Goal: Task Accomplishment & Management: Use online tool/utility

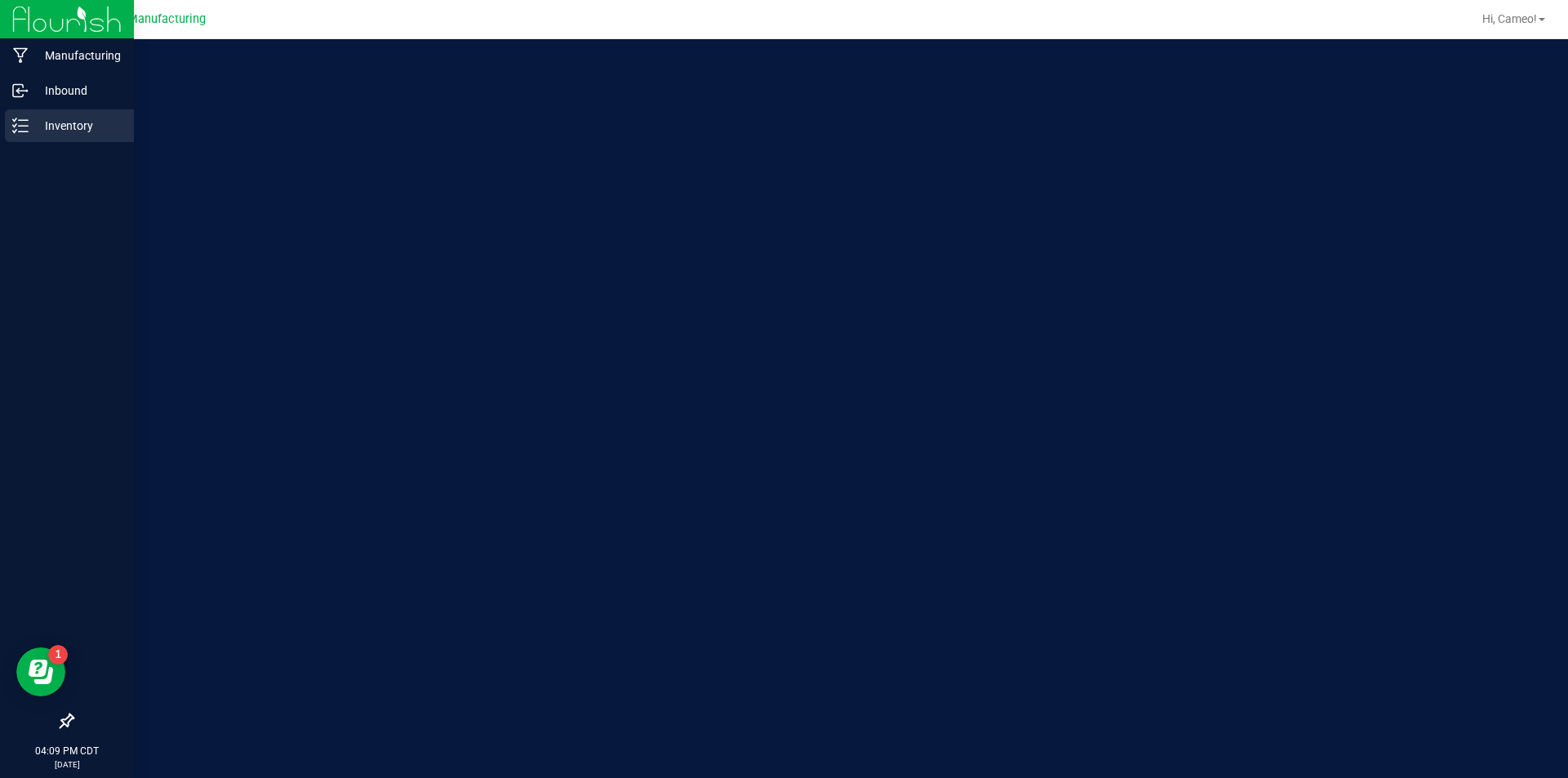
click at [110, 110] on div "Inventory" at bounding box center [69, 126] width 129 height 32
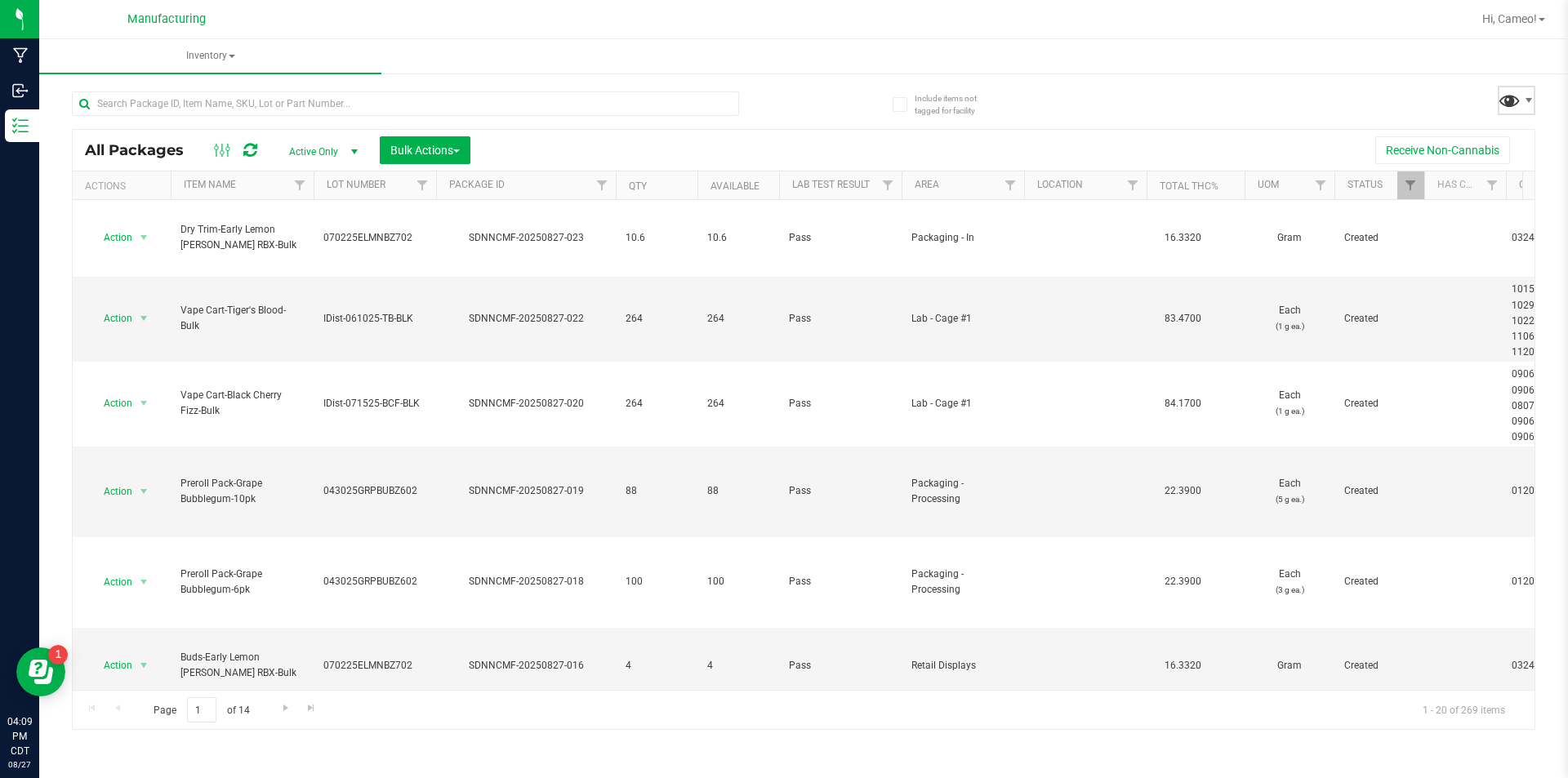
click at [1509, 102] on span at bounding box center [1509, 101] width 24 height 24
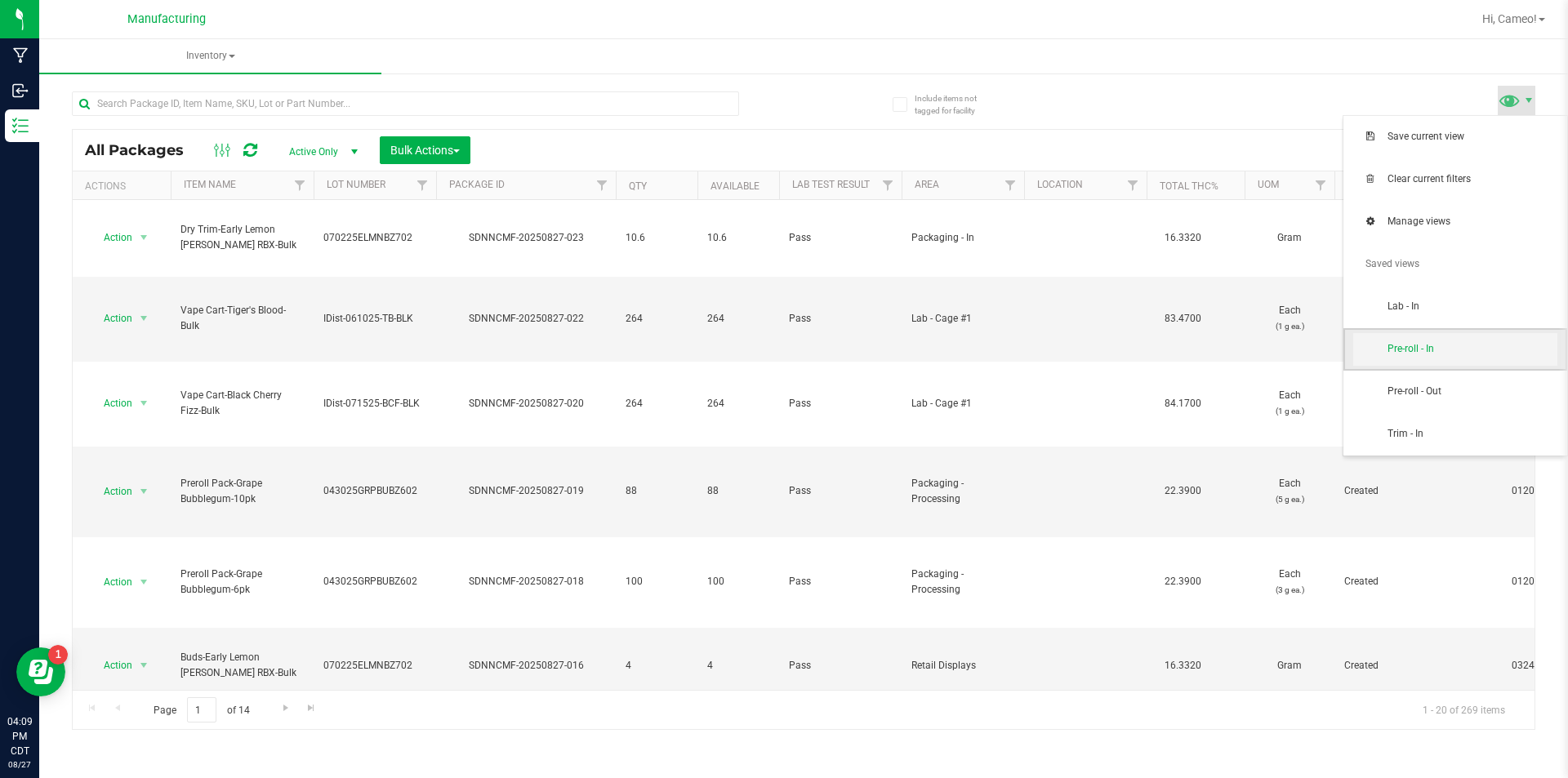
click at [1454, 336] on span "Pre-roll - In" at bounding box center [1454, 349] width 204 height 32
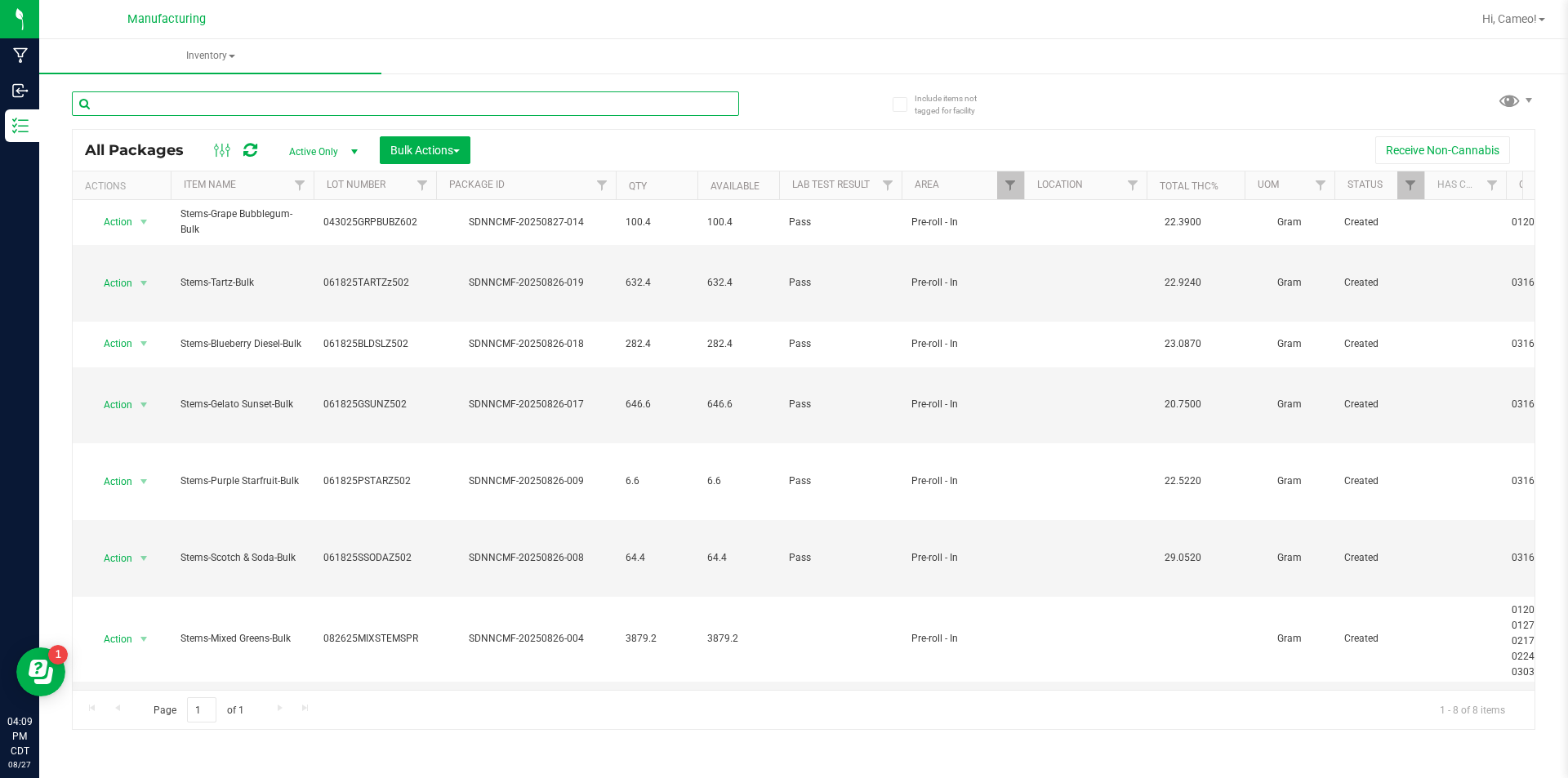
click at [313, 106] on input "text" at bounding box center [405, 103] width 667 height 25
click at [424, 145] on span "Bulk Actions" at bounding box center [425, 150] width 69 height 13
click at [415, 186] on span "Add to manufacturing run" at bounding box center [451, 187] width 124 height 13
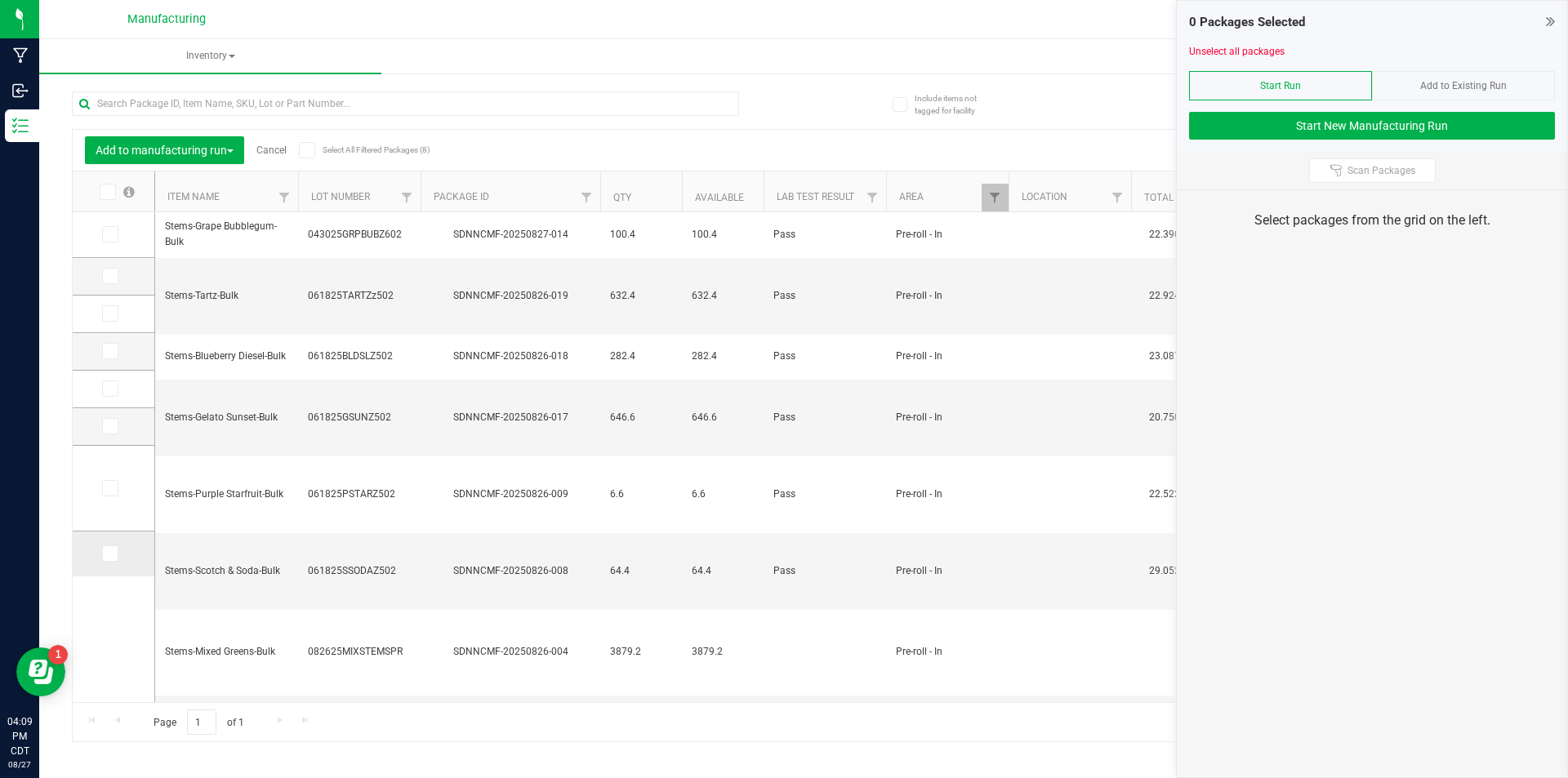
click at [102, 557] on td at bounding box center [114, 554] width 81 height 45
click at [115, 555] on span at bounding box center [111, 554] width 17 height 17
click at [0, 0] on input "checkbox" at bounding box center [0, 0] width 0 height 0
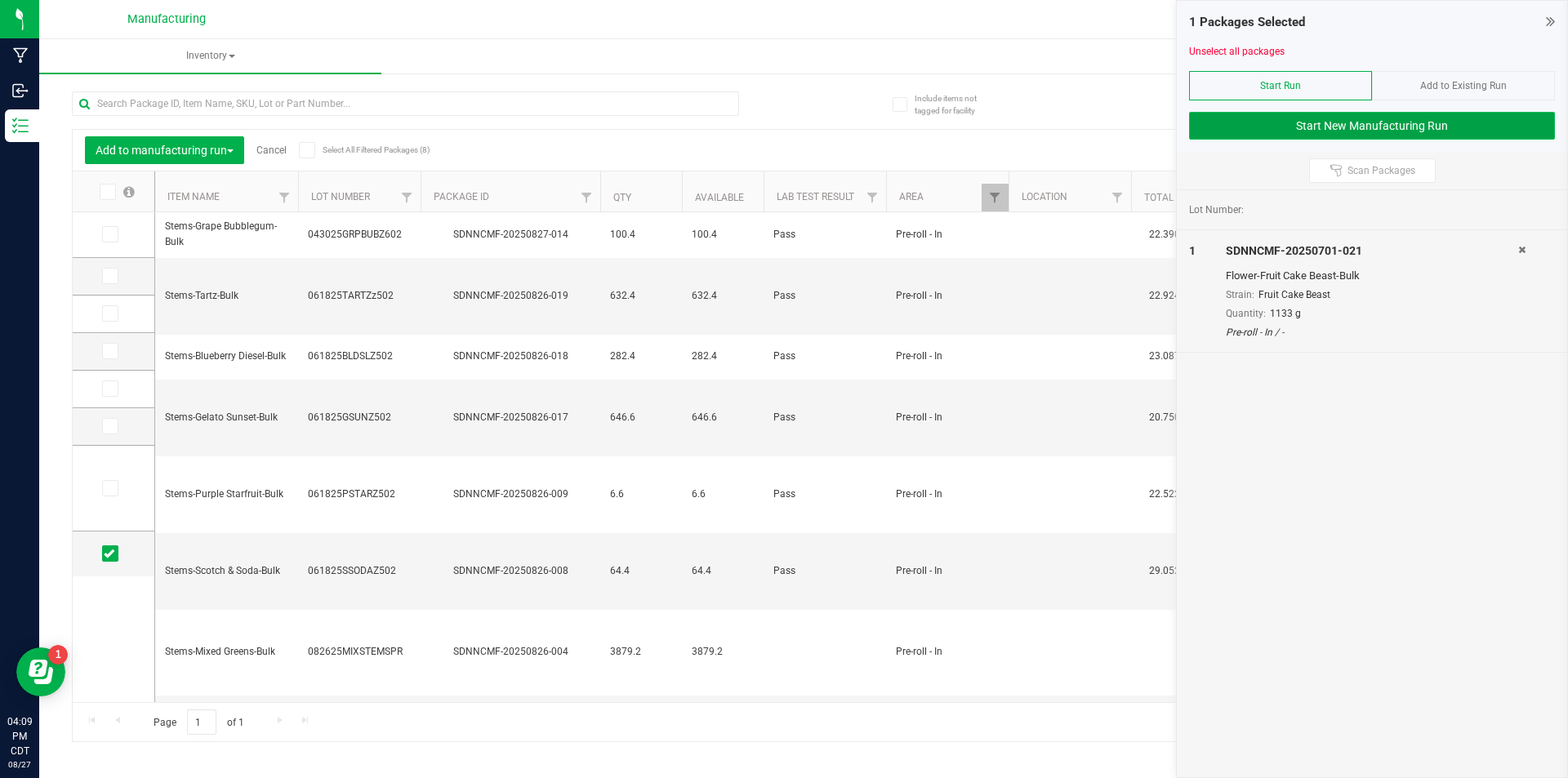
click at [1300, 128] on button "Start New Manufacturing Run" at bounding box center [1371, 126] width 365 height 28
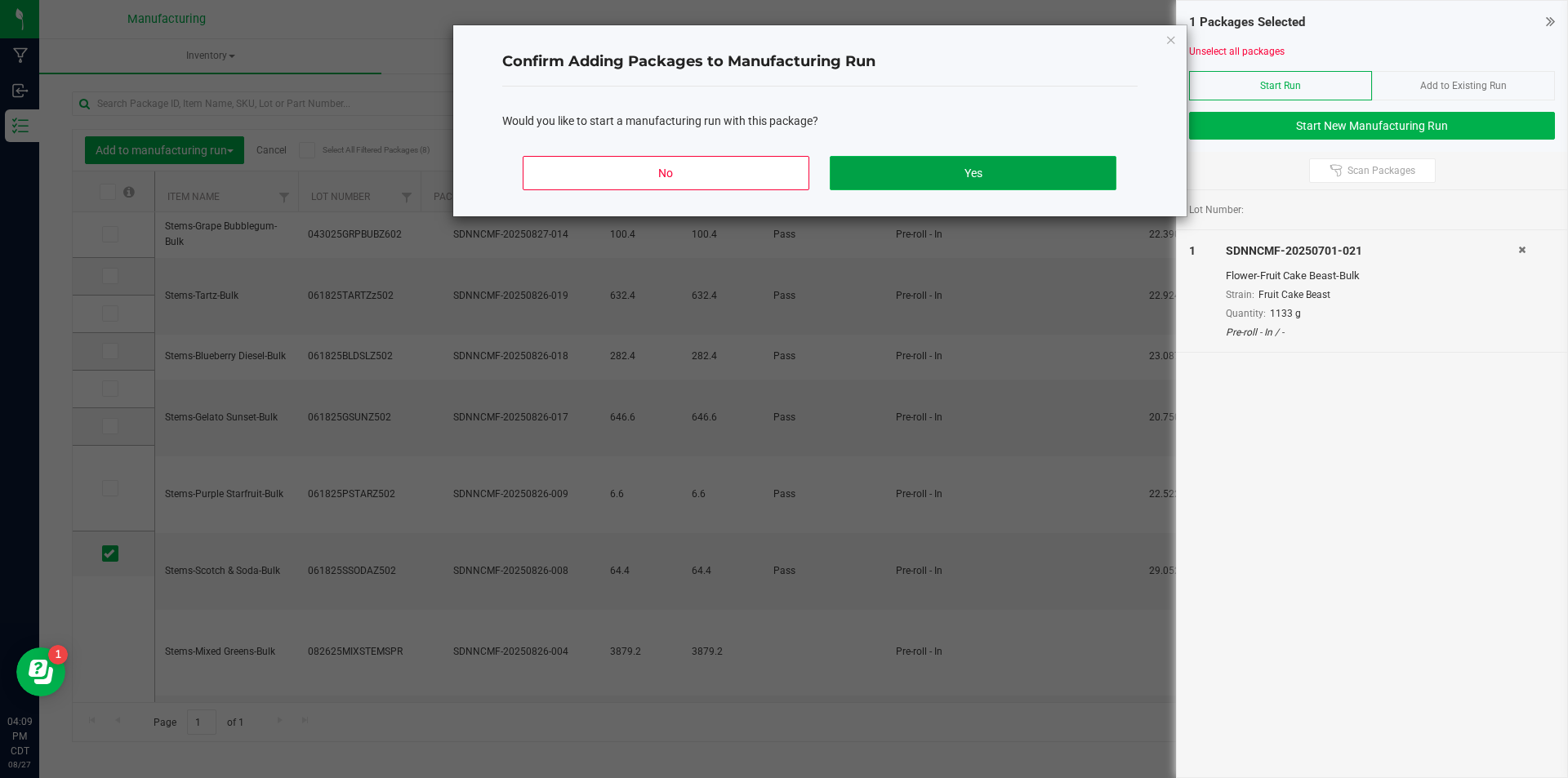
click at [892, 162] on button "Yes" at bounding box center [973, 173] width 286 height 34
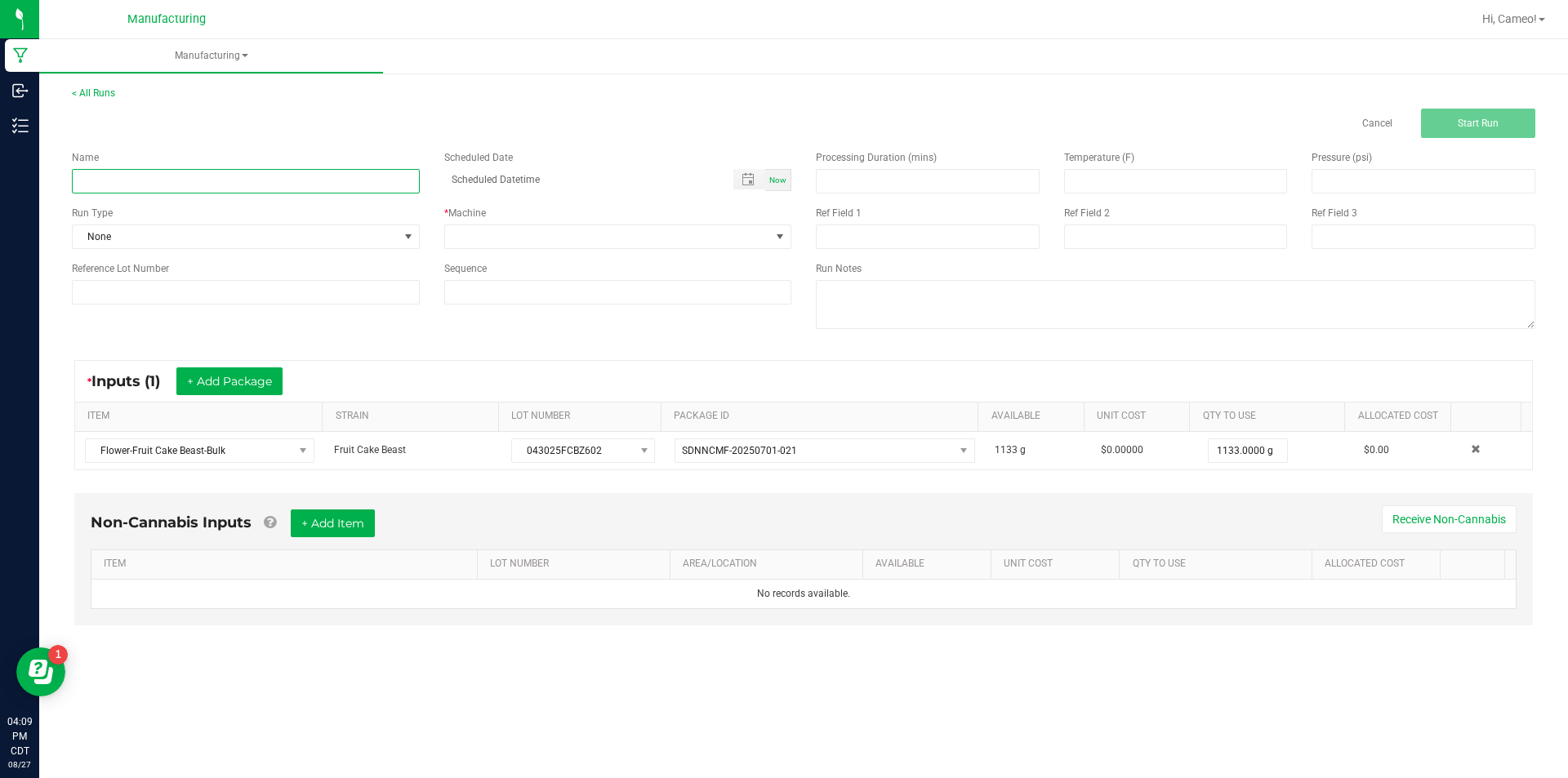
click at [310, 182] on input at bounding box center [245, 181] width 348 height 25
type input "082725 - Fruit Cake Beast"
click at [776, 178] on span "Now" at bounding box center [777, 180] width 18 height 9
type input "[DATE] 4:09 PM"
click at [751, 230] on span at bounding box center [607, 236] width 326 height 23
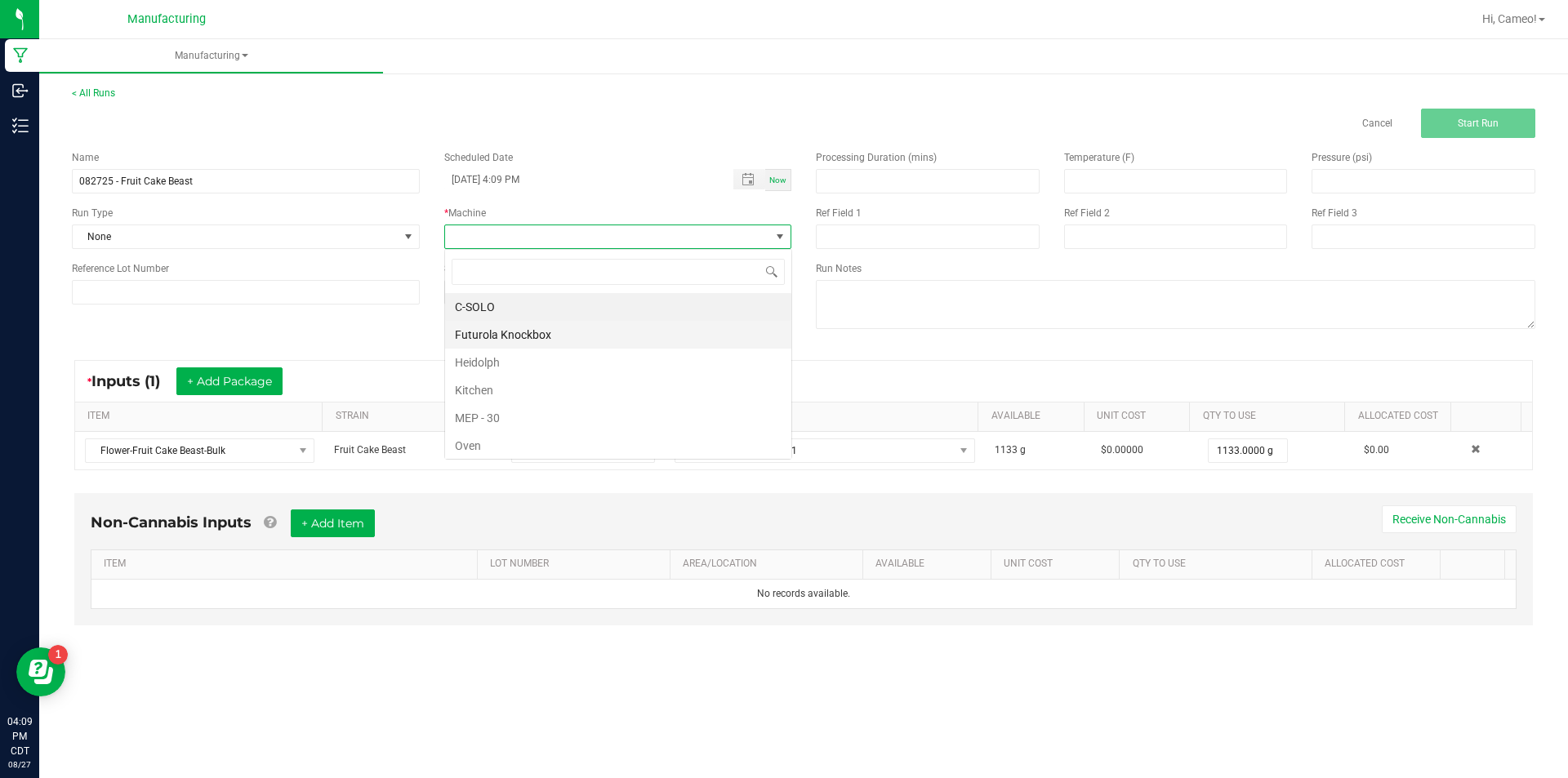
scroll to position [25, 347]
click at [530, 329] on li "Futurola Knockbox" at bounding box center [617, 335] width 346 height 28
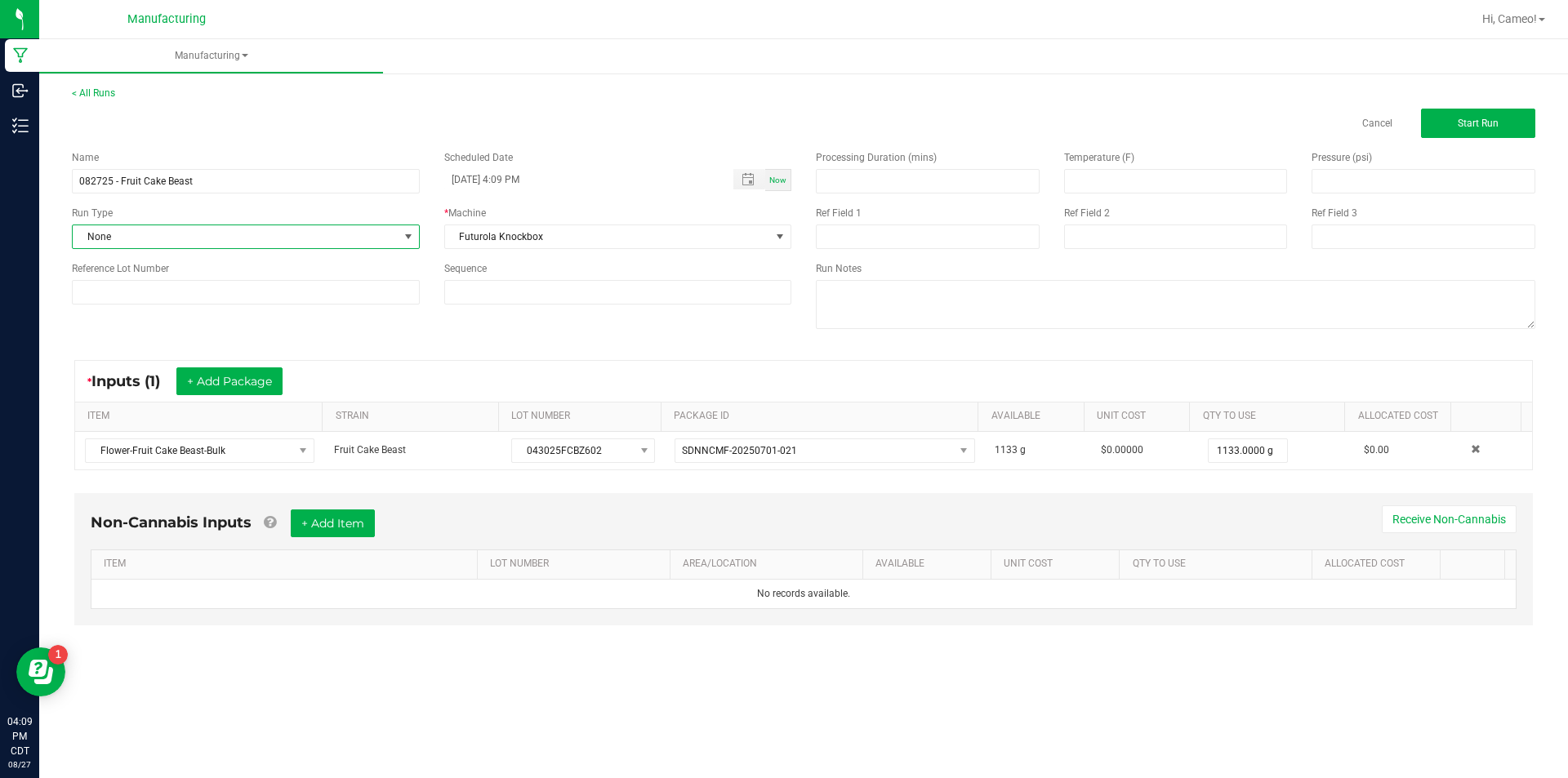
click at [386, 241] on span "None" at bounding box center [235, 236] width 326 height 23
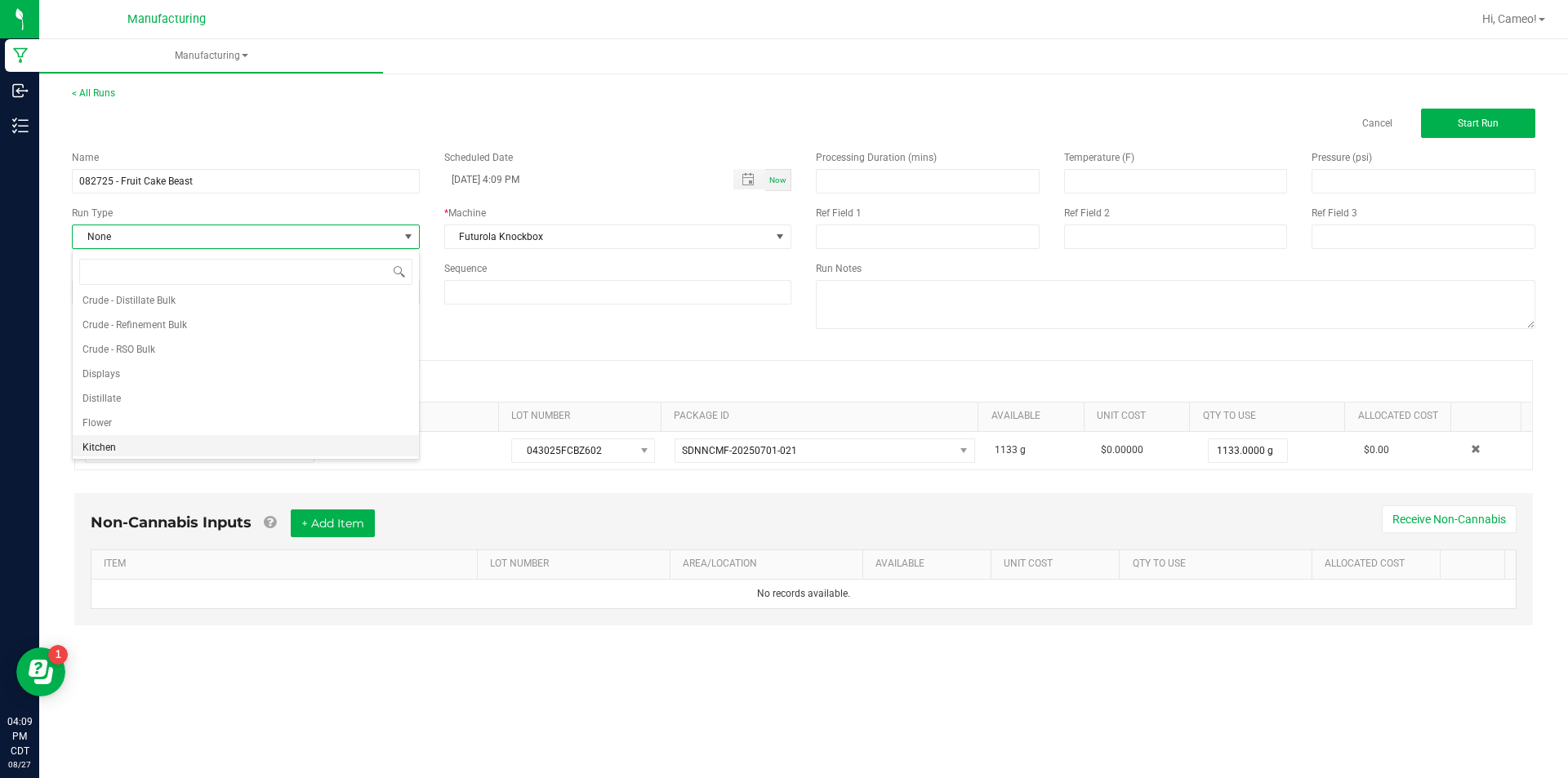
scroll to position [81, 0]
click at [143, 440] on li "Pre-roll" at bounding box center [245, 444] width 346 height 25
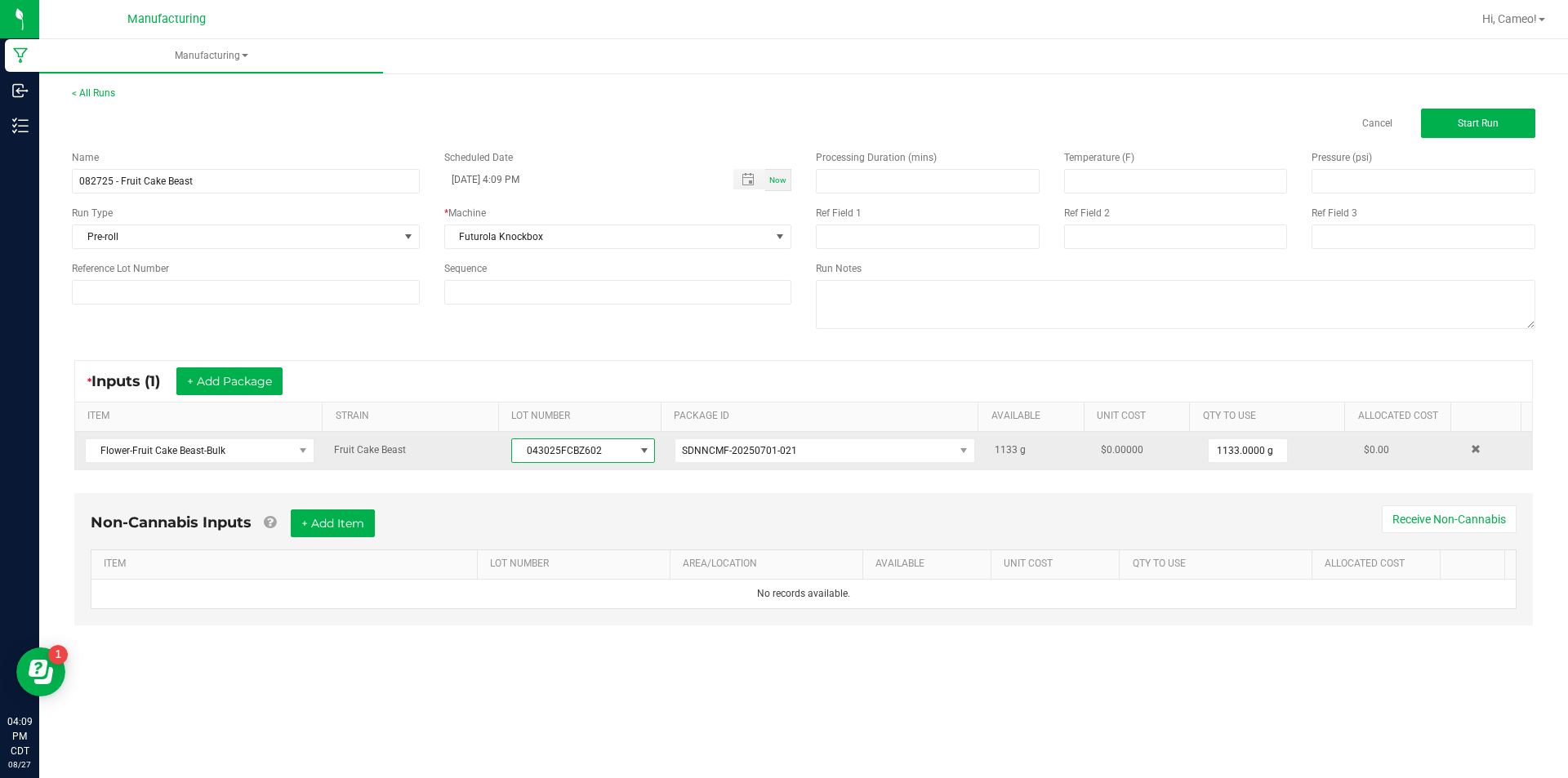
click at [596, 449] on span "043025FCBZ602" at bounding box center [573, 450] width 122 height 23
click at [569, 450] on span "043025FCBZ602" at bounding box center [573, 450] width 122 height 23
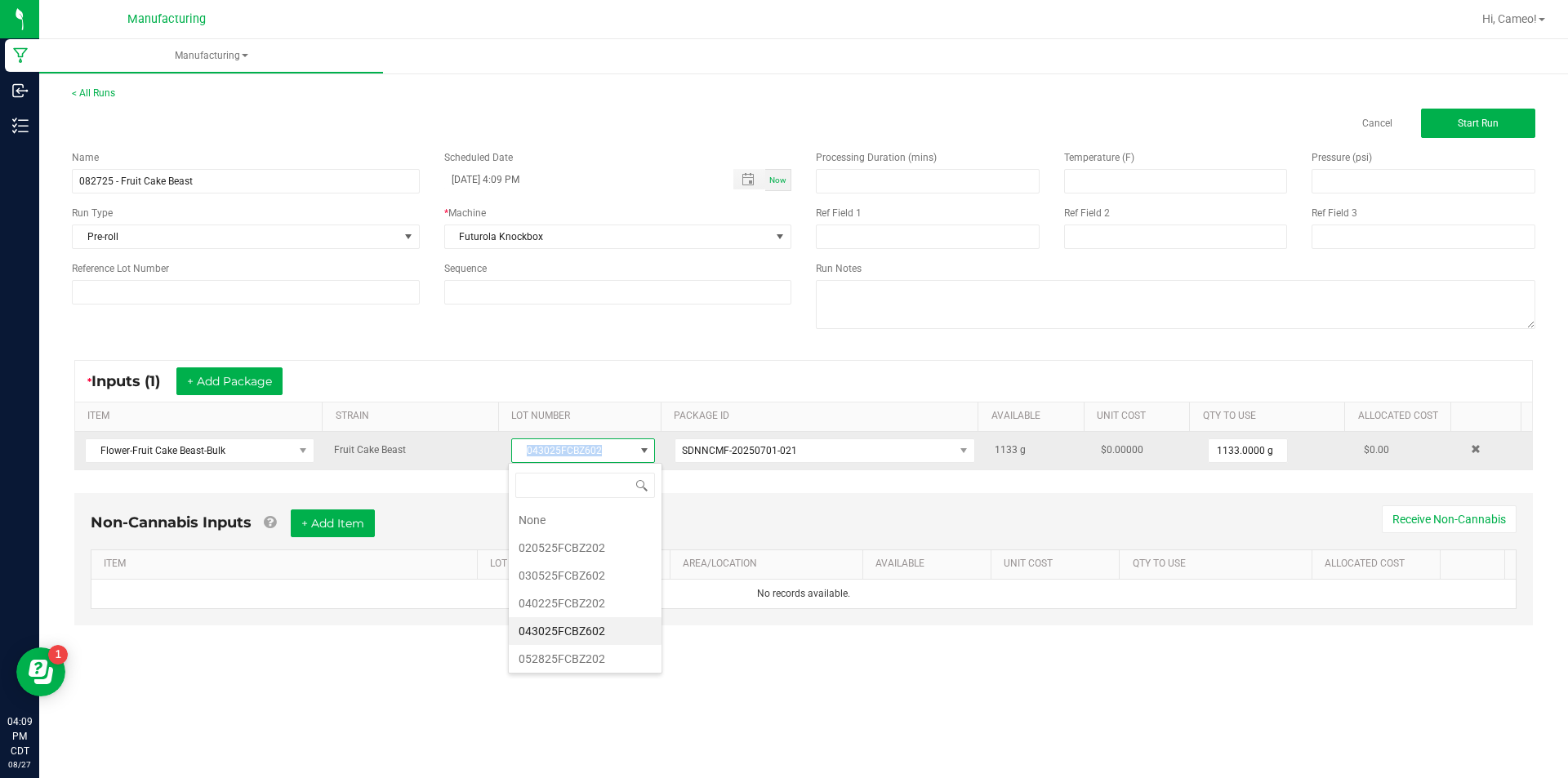
click at [569, 450] on span "043025FCBZ602" at bounding box center [573, 450] width 122 height 23
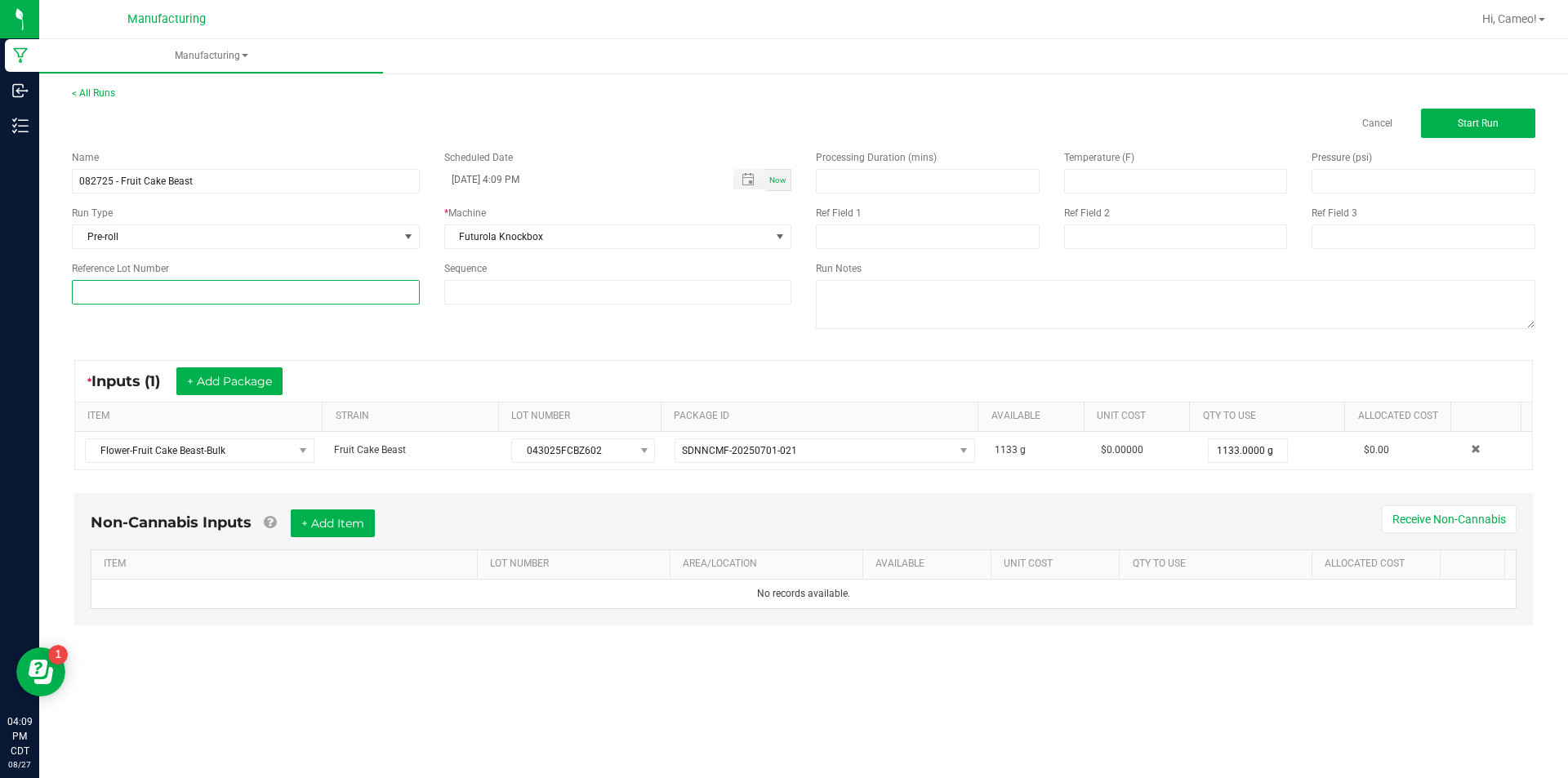
click at [308, 293] on input at bounding box center [245, 292] width 348 height 25
paste input "043025FCBZ602"
type input "043025FCBZ602"
click at [1446, 121] on button "Start Run" at bounding box center [1478, 124] width 114 height 30
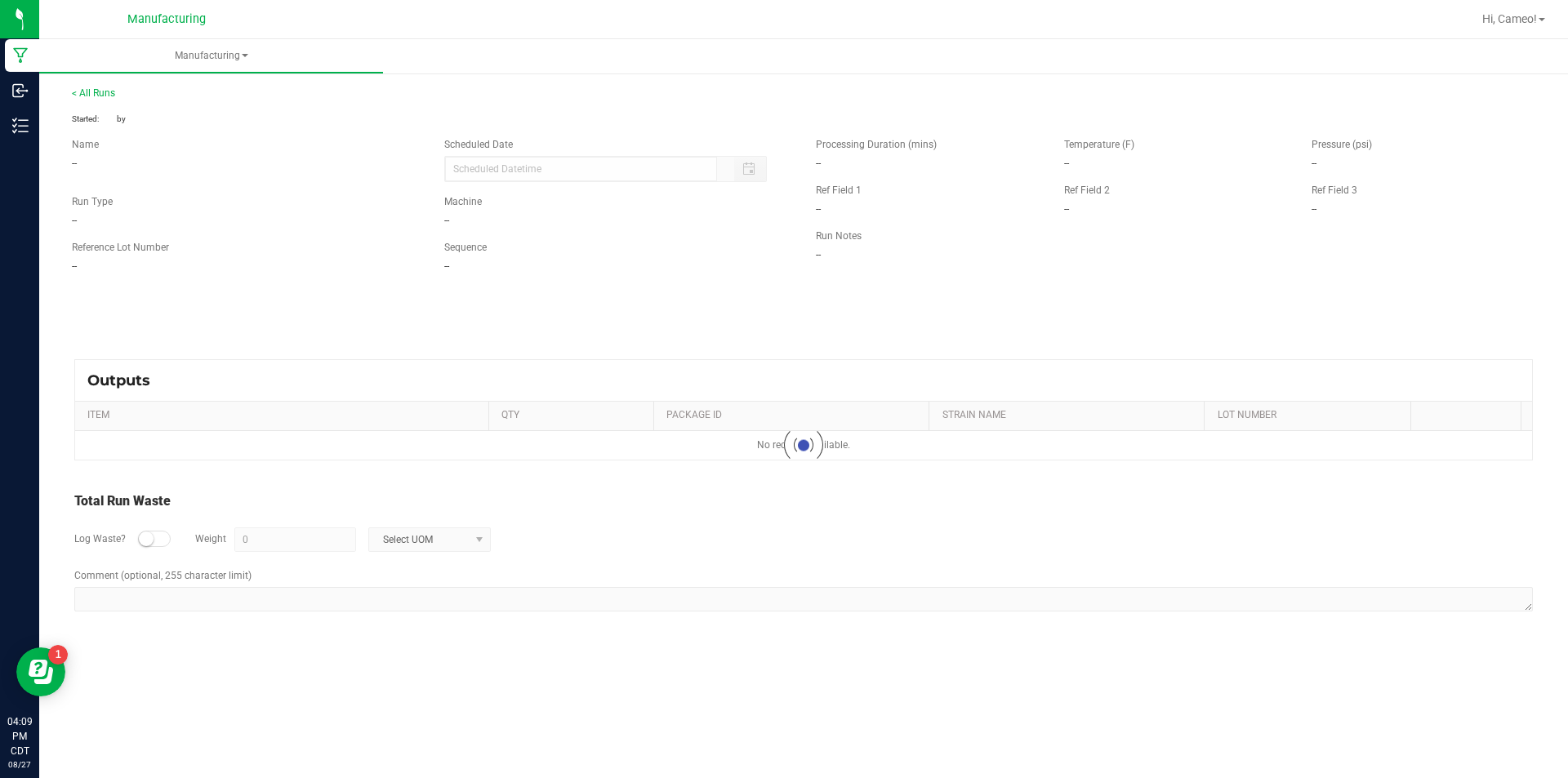
type input "[DATE] 4:09 PM"
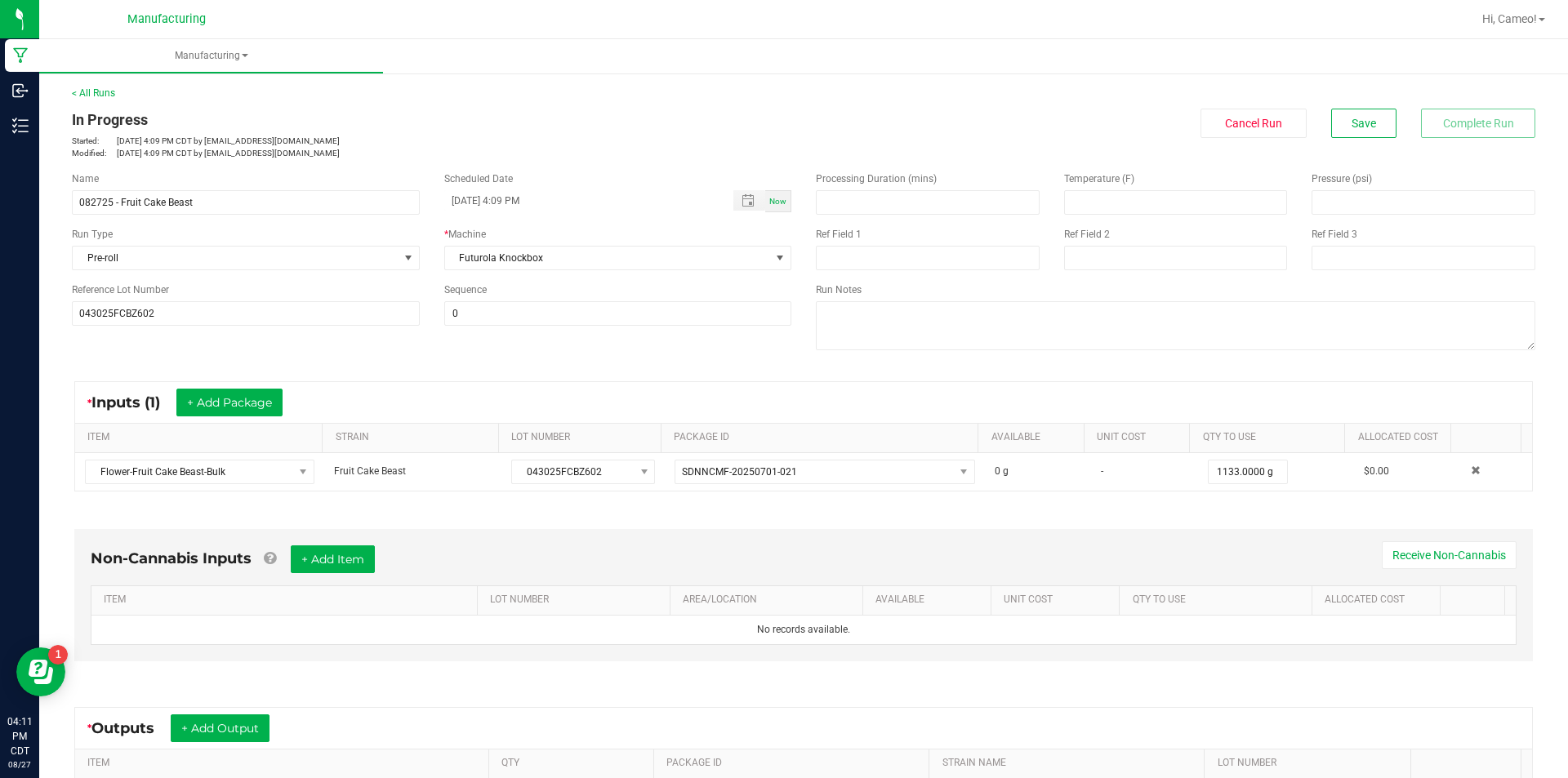
click at [272, 524] on div "Non-Cannabis Inputs + Add Item Receive Non-Cannabis ITEM LOT NUMBER AREA/LOCATI…" at bounding box center [804, 599] width 1488 height 186
click at [329, 558] on button "+ Add Item" at bounding box center [332, 559] width 84 height 28
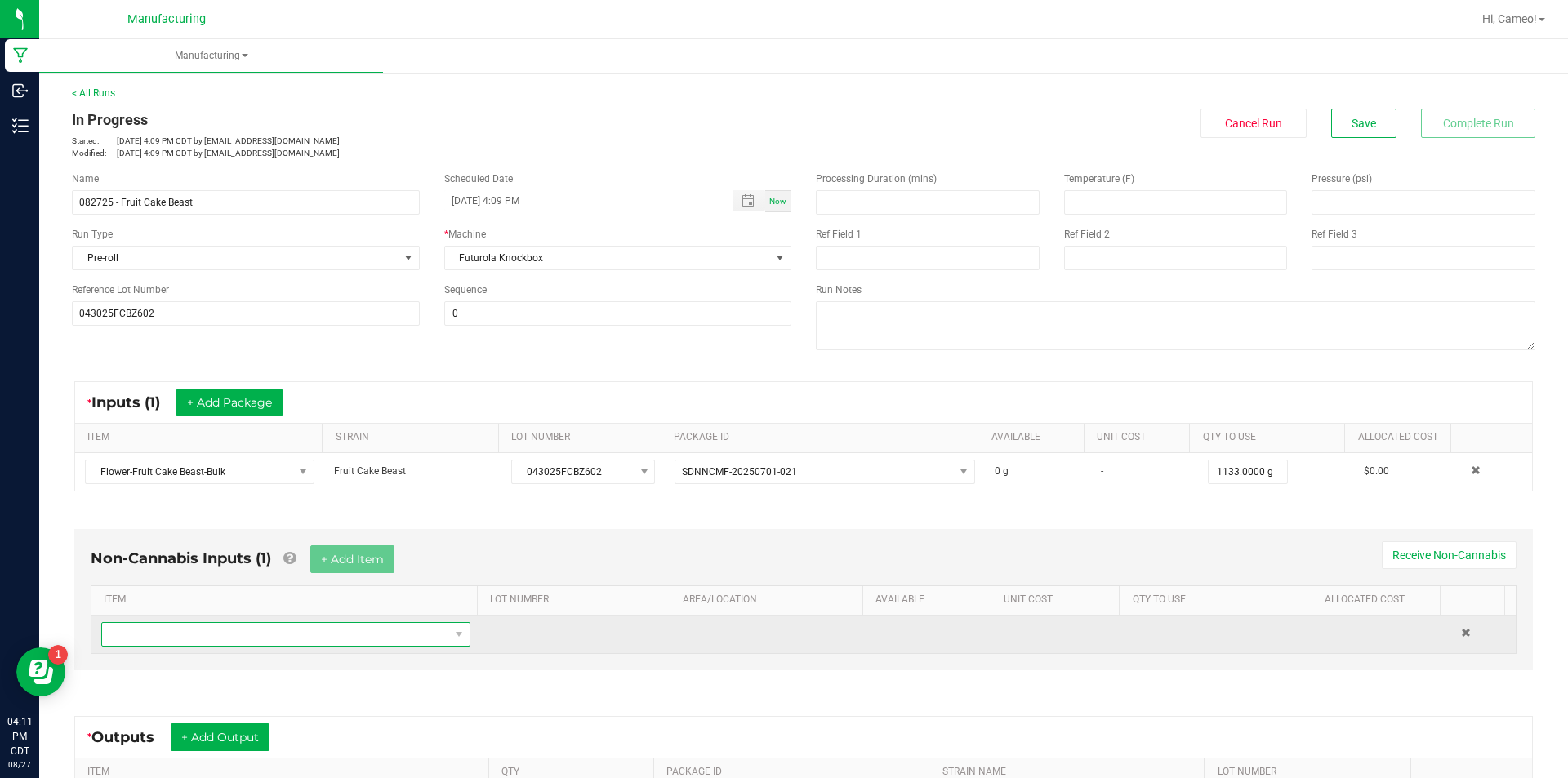
click at [314, 630] on span "NO DATA FOUND" at bounding box center [276, 634] width 347 height 23
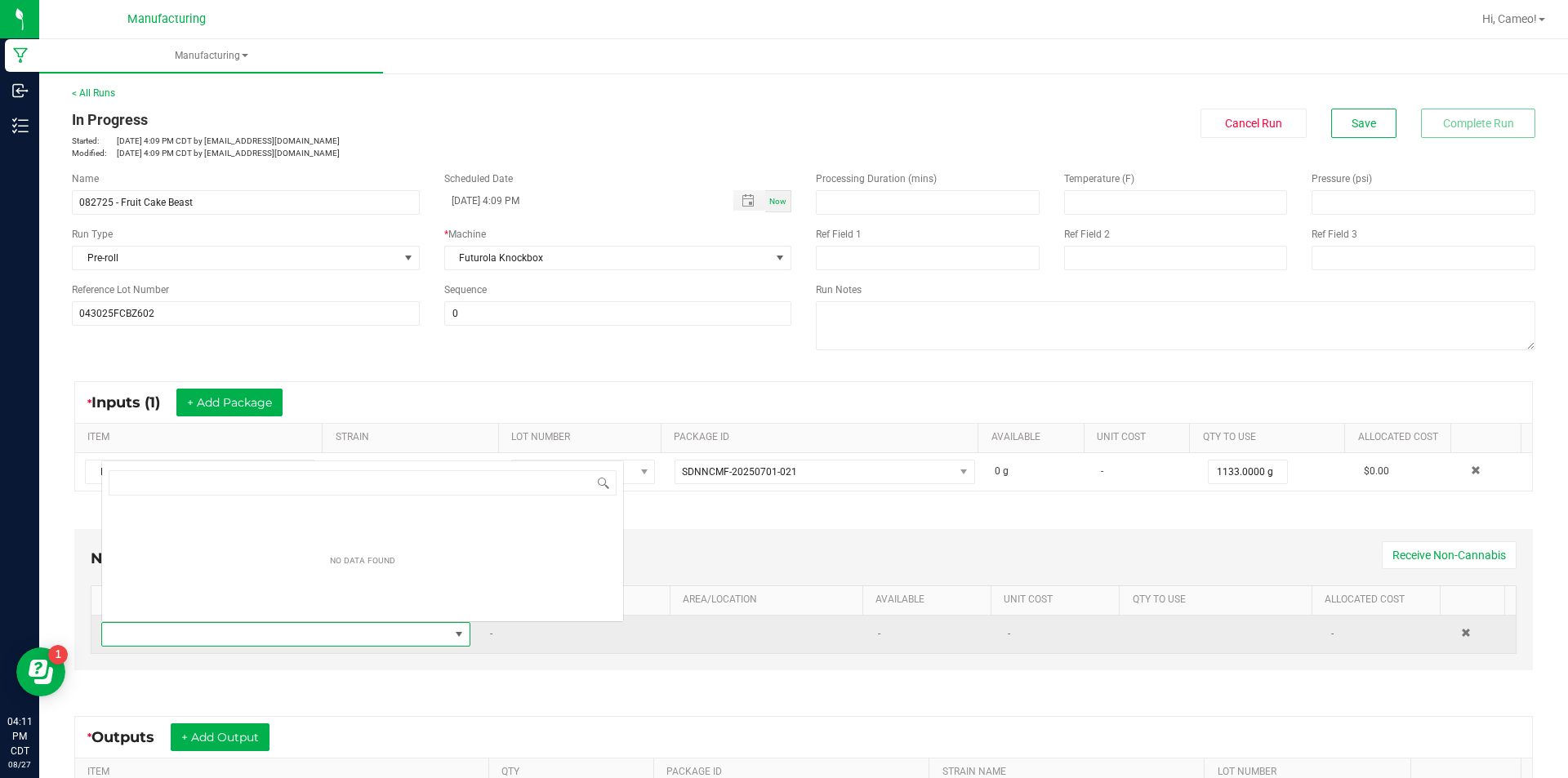
scroll to position [25, 359]
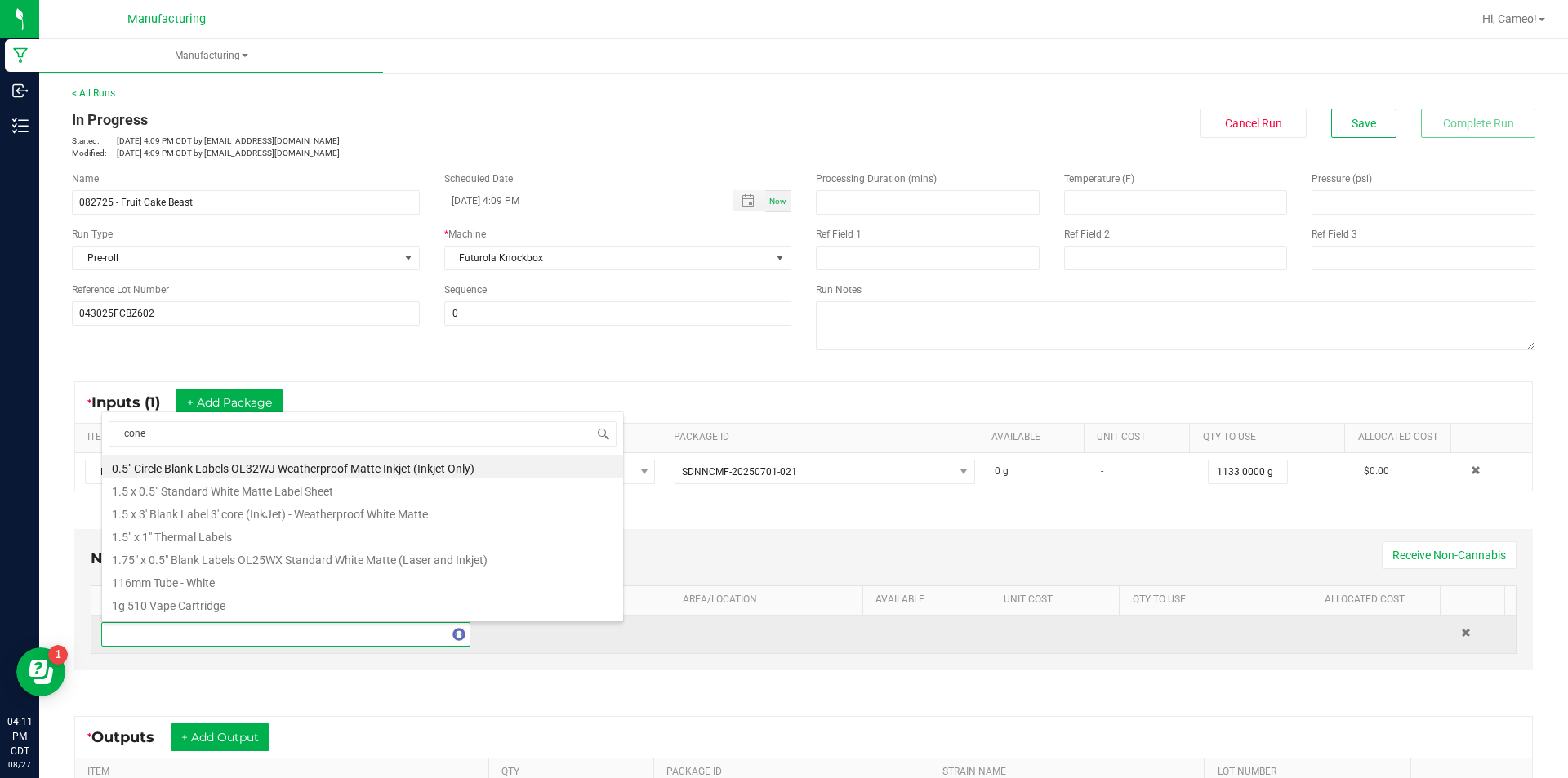
type input "cones"
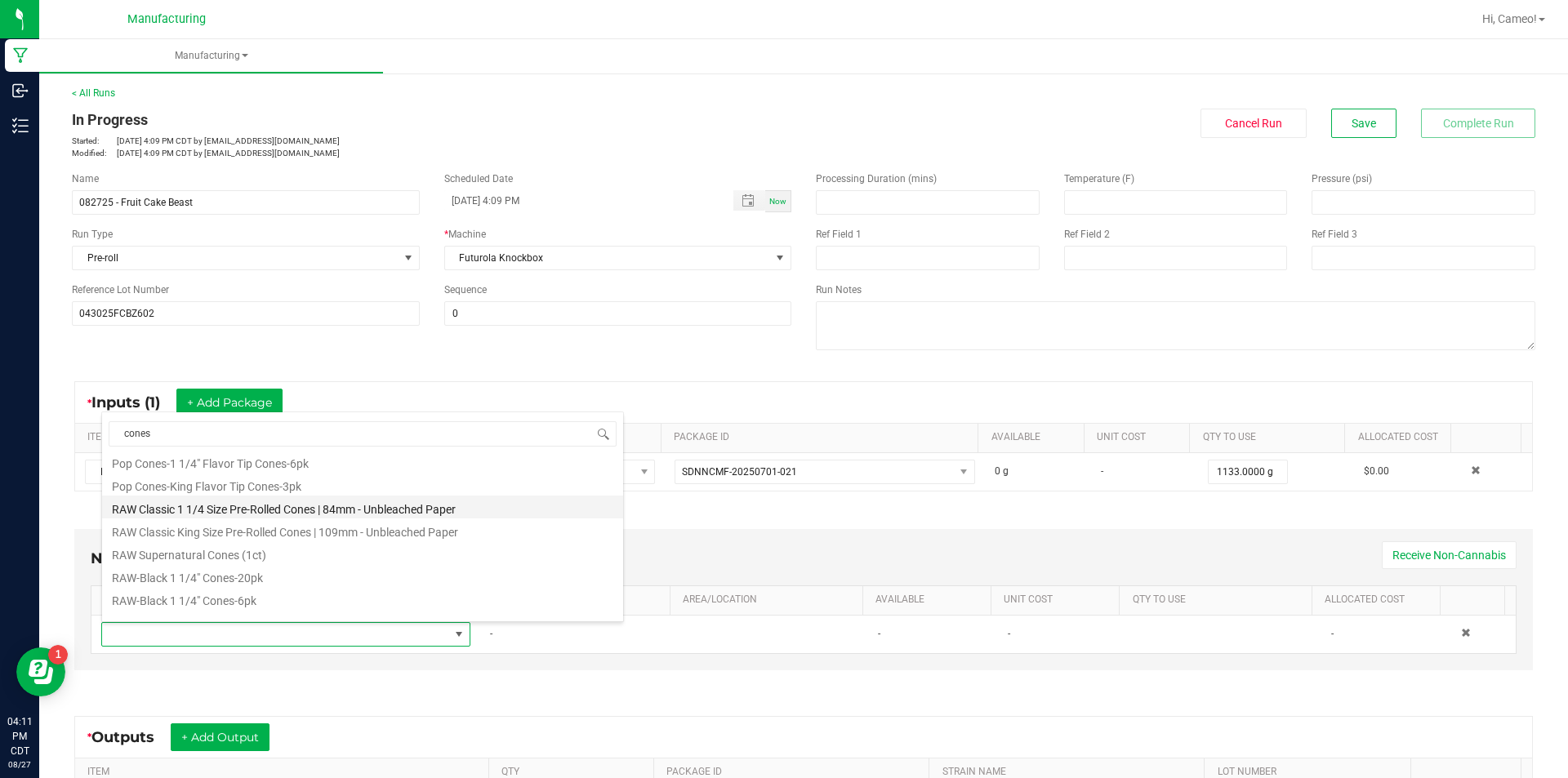
scroll to position [735, 0]
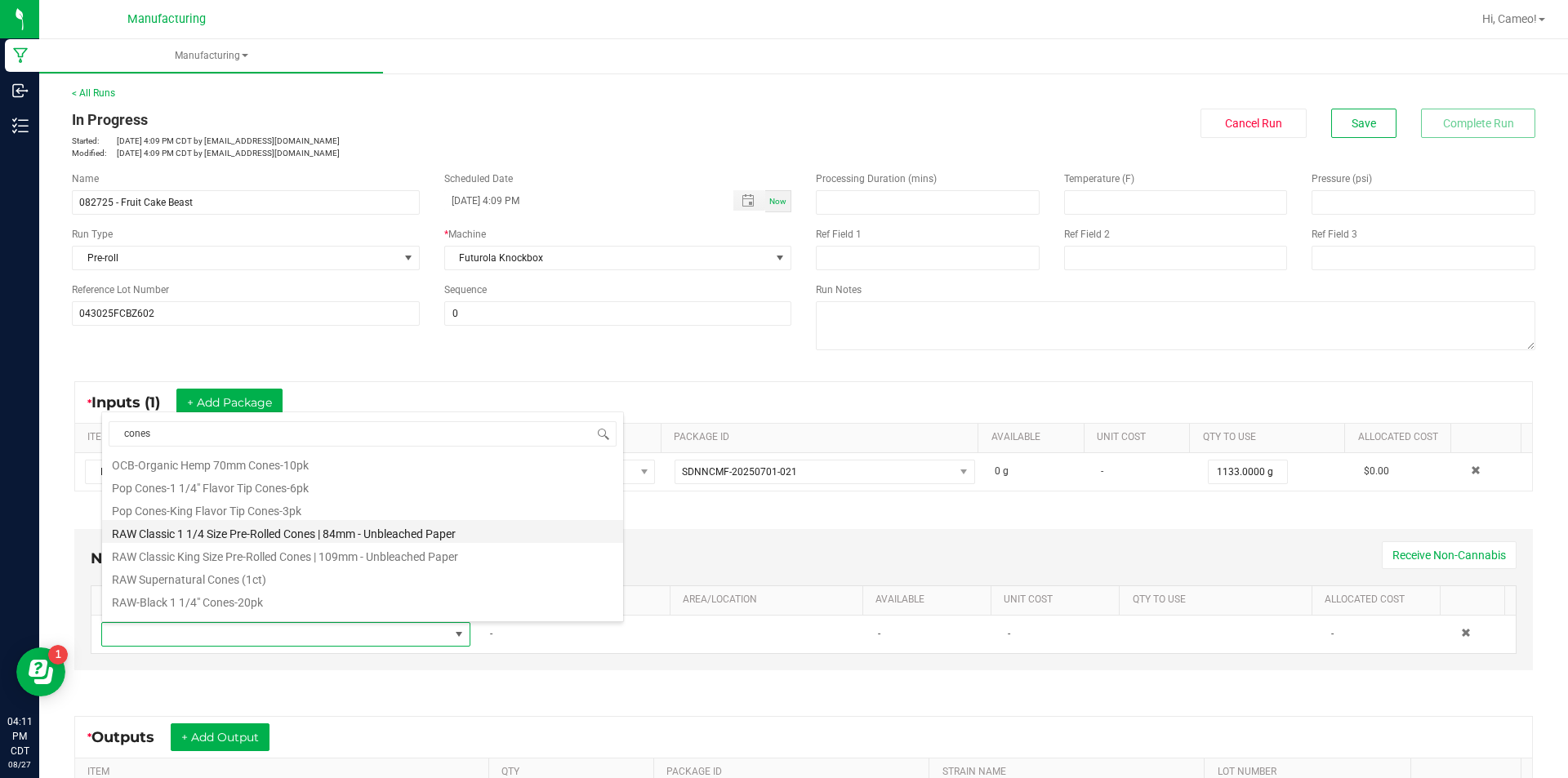
click at [347, 538] on li "RAW Classic 1 1/4 Size Pre-Rolled Cones | 84mm - Unbleached Paper" at bounding box center [363, 532] width 521 height 23
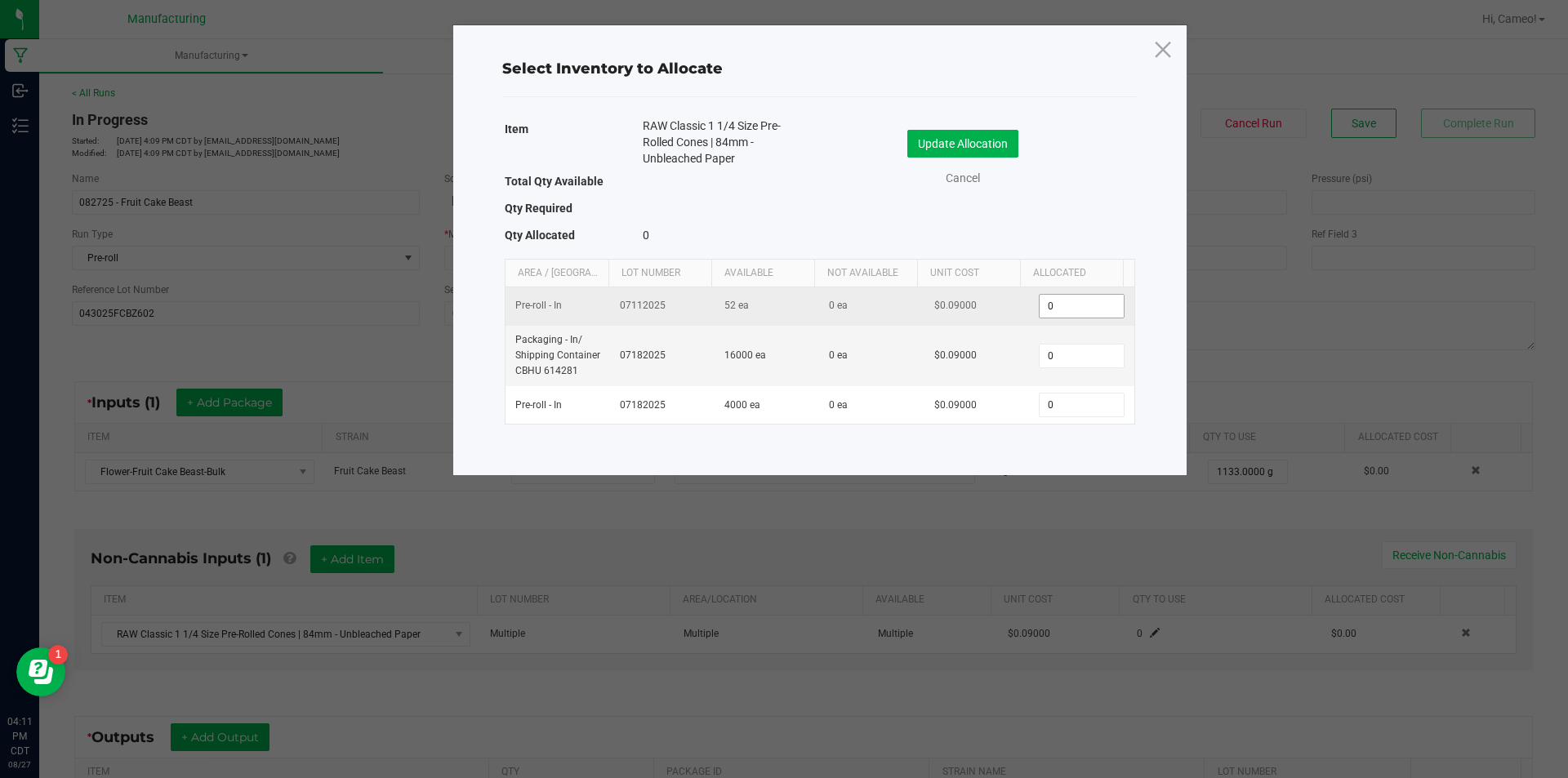
click at [1045, 305] on input "0" at bounding box center [1081, 305] width 83 height 23
type input "52"
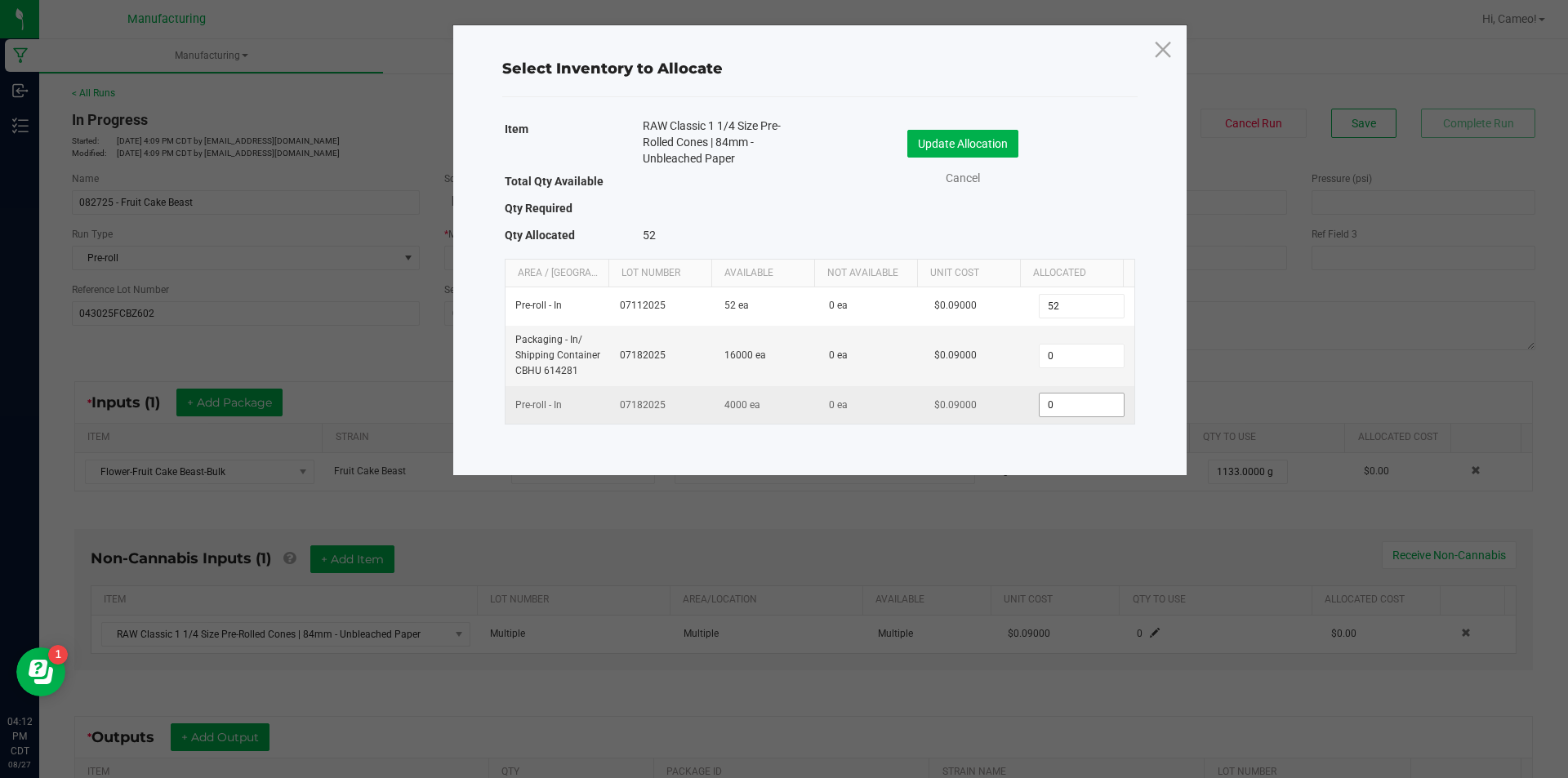
click at [1072, 400] on input "0" at bounding box center [1081, 404] width 83 height 23
type input "1,345"
click at [985, 128] on div "Update Allocation Cancel" at bounding box center [976, 160] width 291 height 86
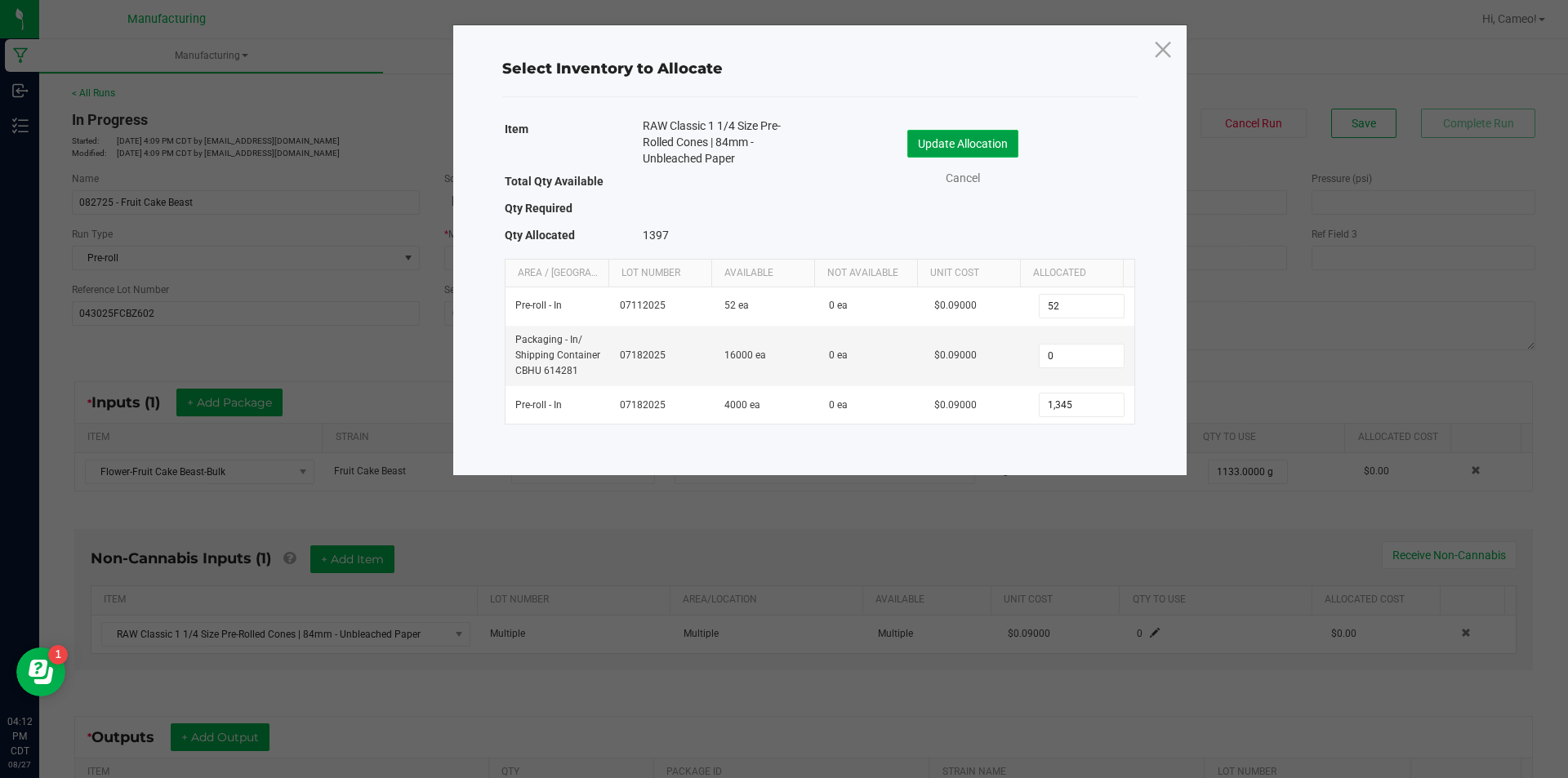
click at [988, 138] on button "Update Allocation" at bounding box center [963, 144] width 111 height 28
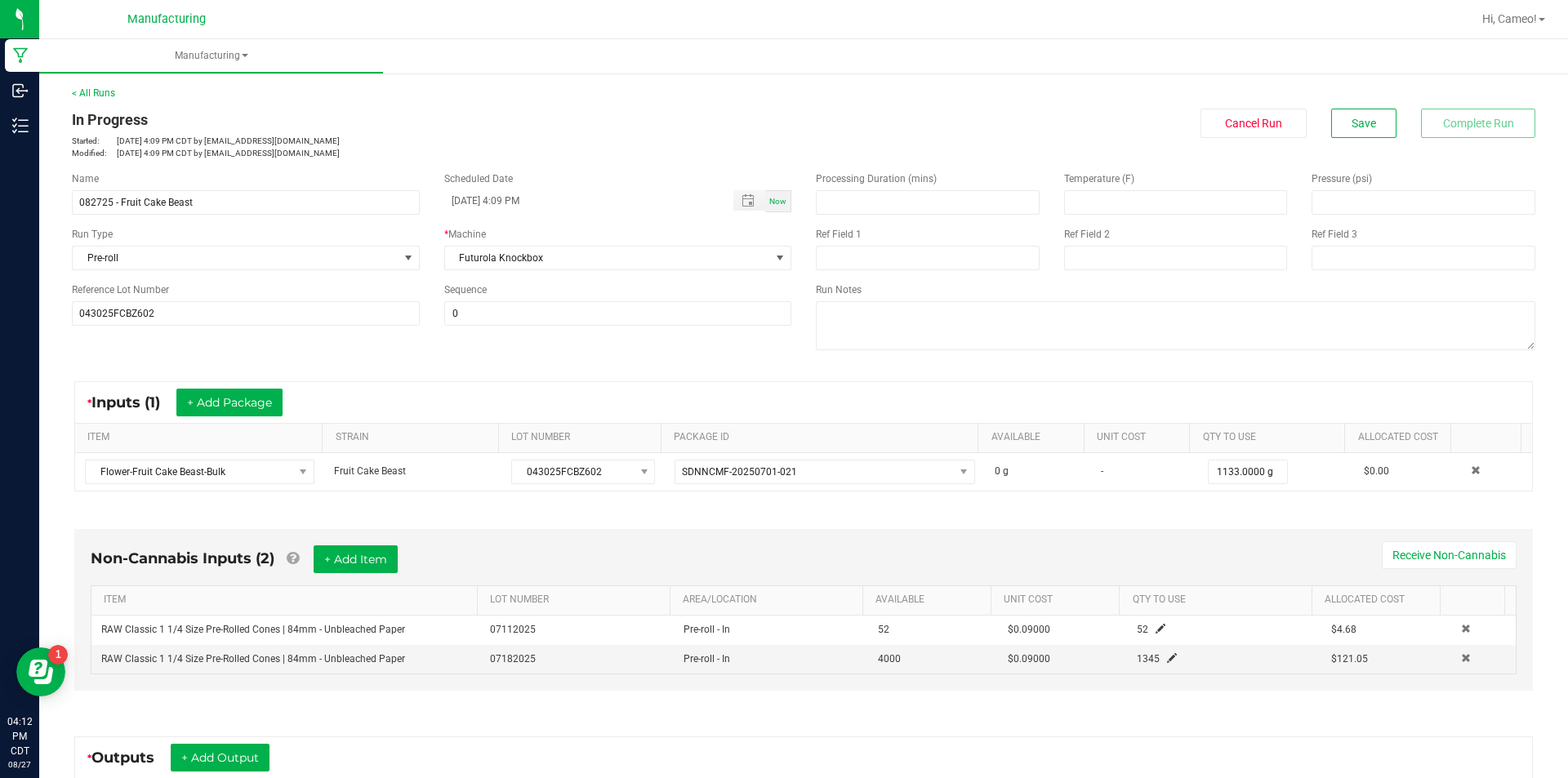
scroll to position [245, 0]
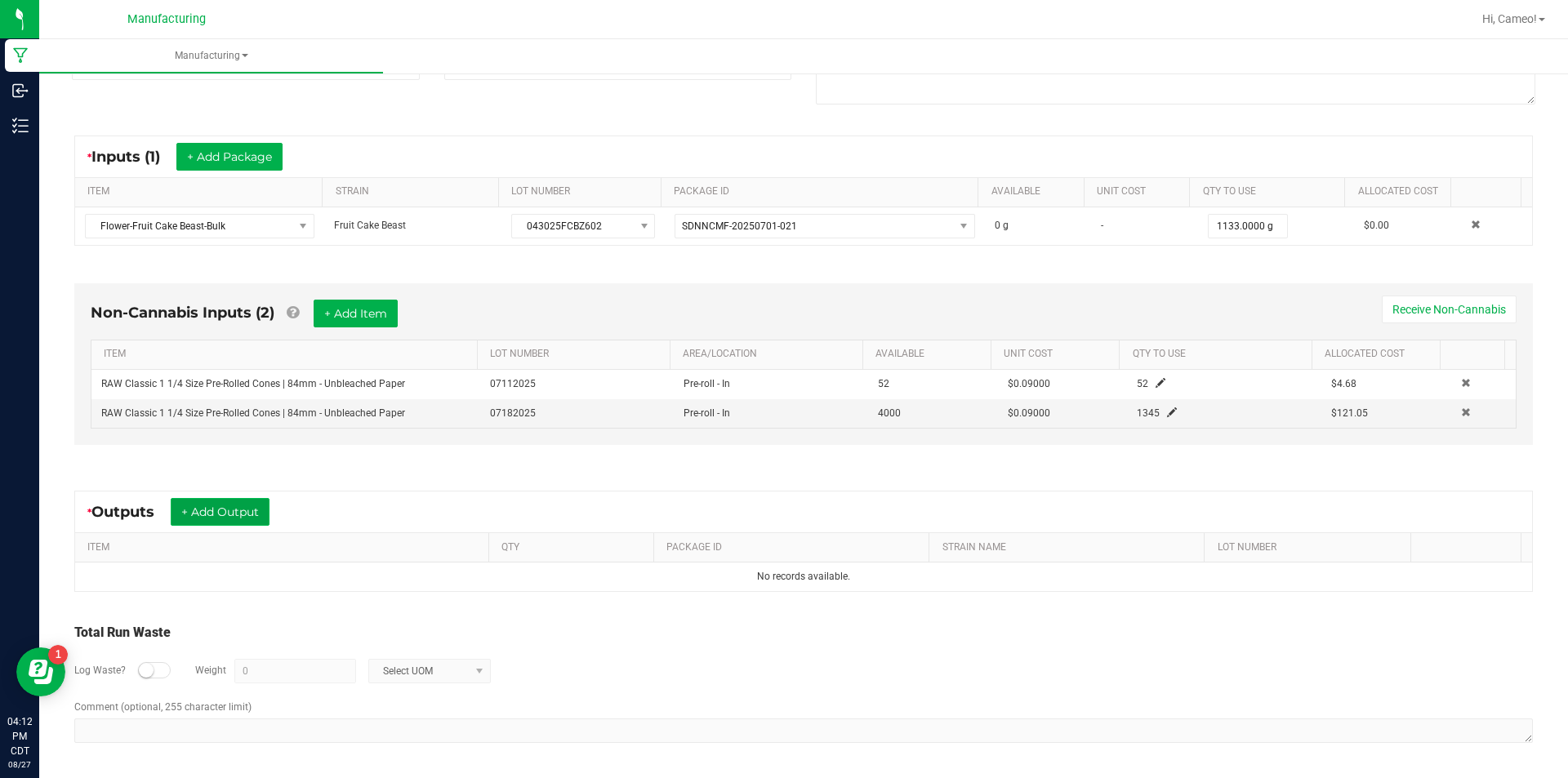
click at [185, 505] on button "+ Add Output" at bounding box center [220, 512] width 99 height 28
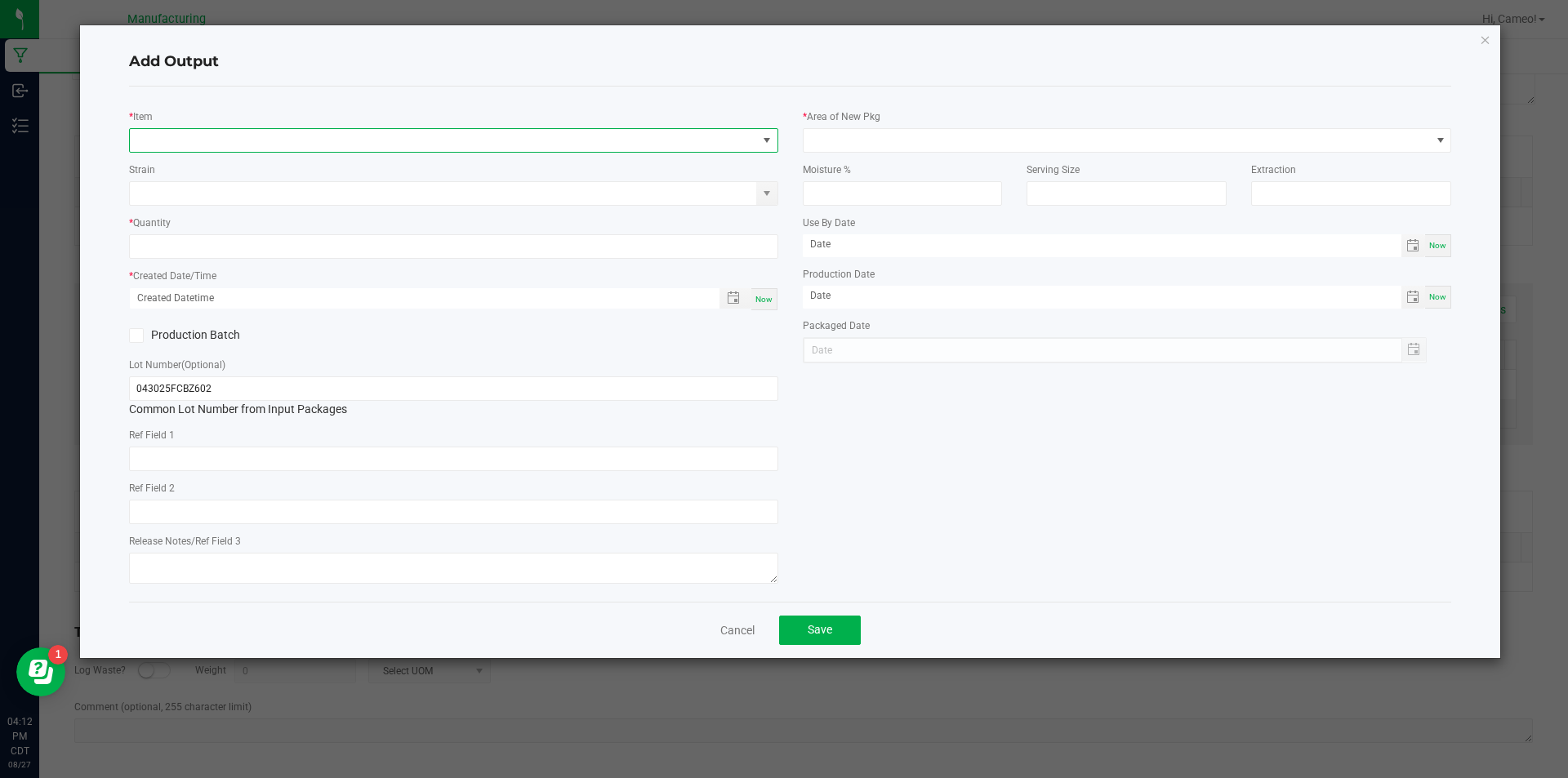
click at [350, 135] on span "NO DATA FOUND" at bounding box center [443, 140] width 627 height 23
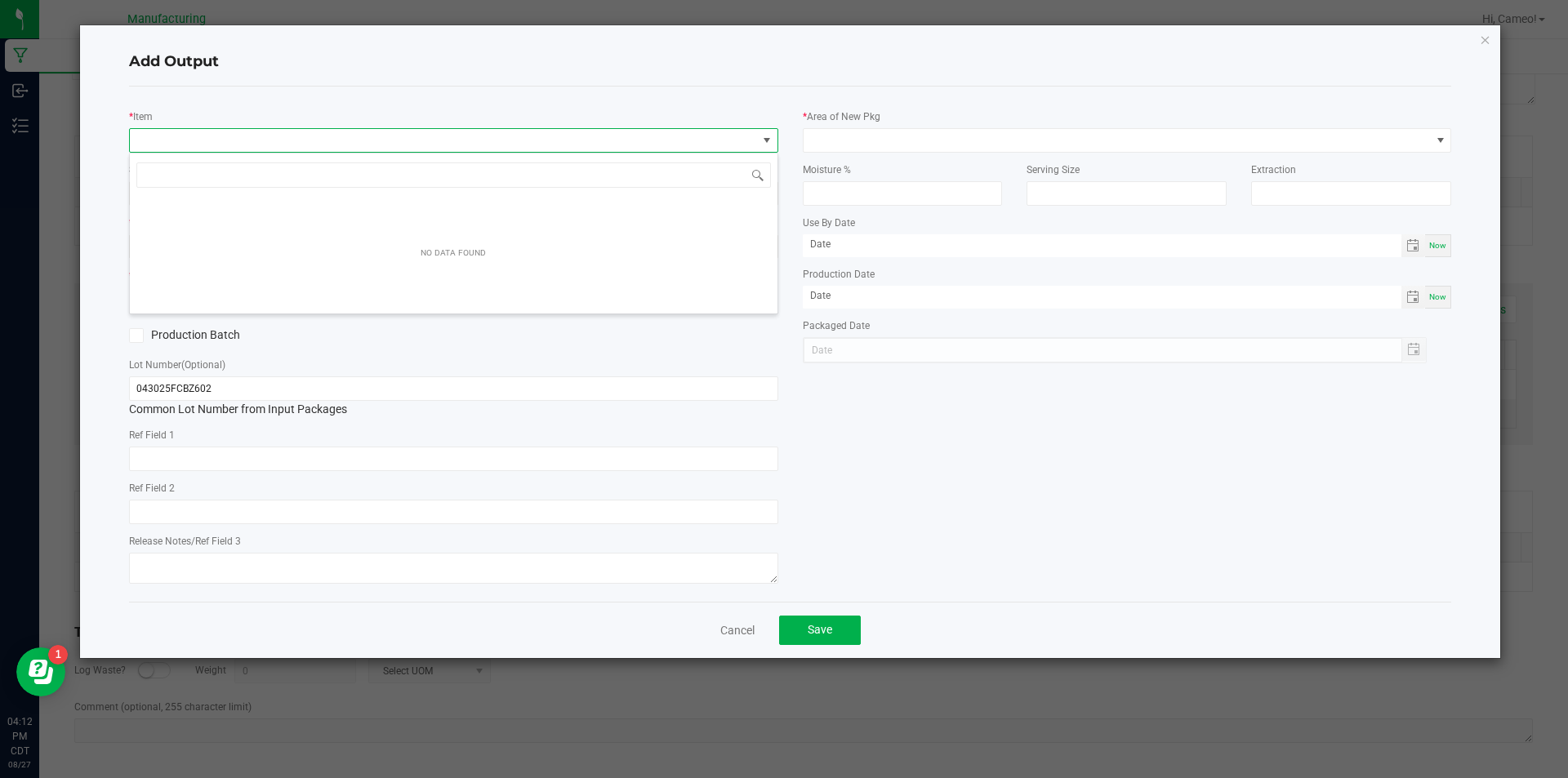
scroll to position [25, 649]
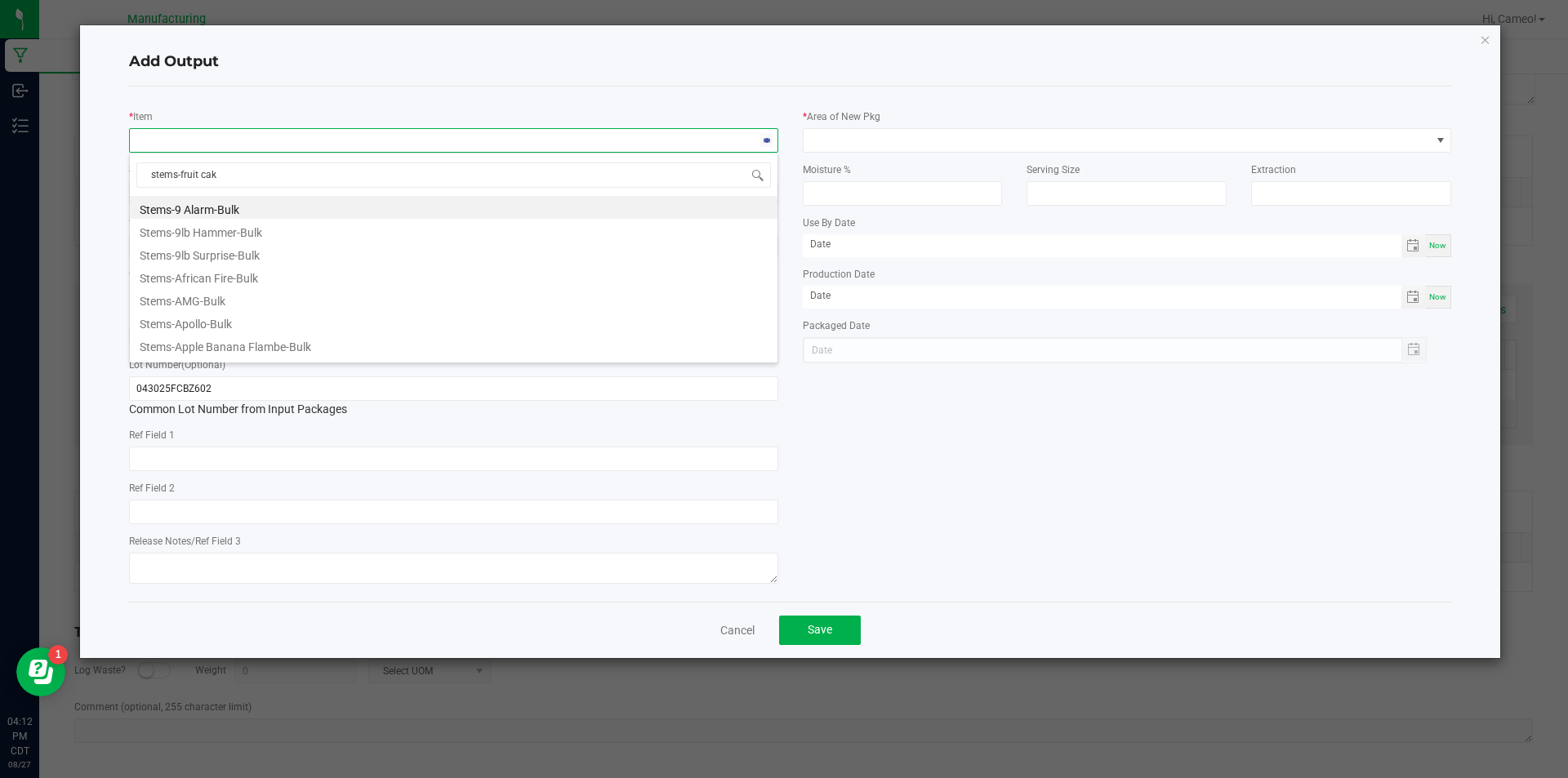
type input "stems-fruit cake"
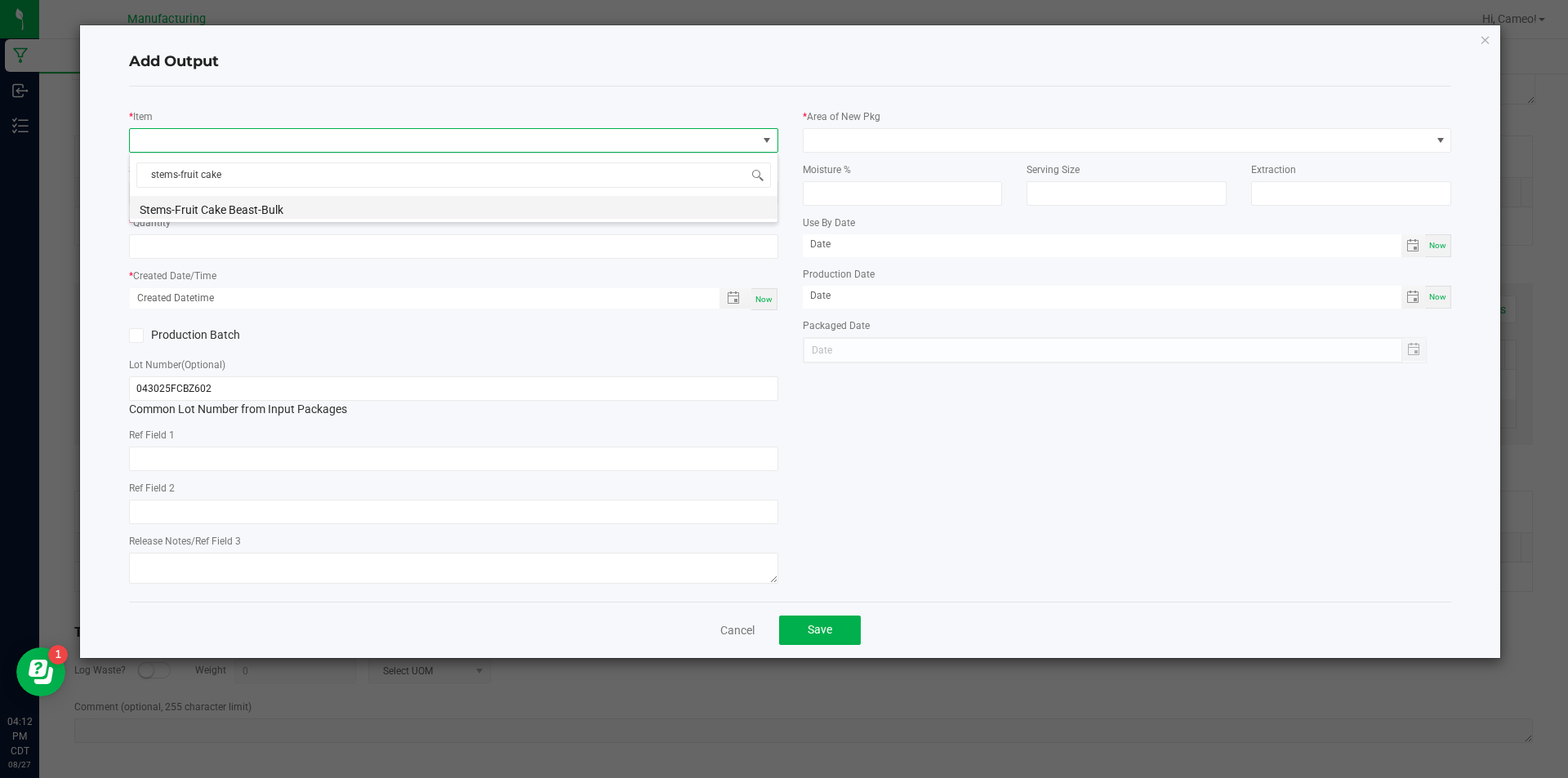
click at [331, 209] on li "Stems-Fruit Cake Beast-Bulk" at bounding box center [454, 207] width 648 height 23
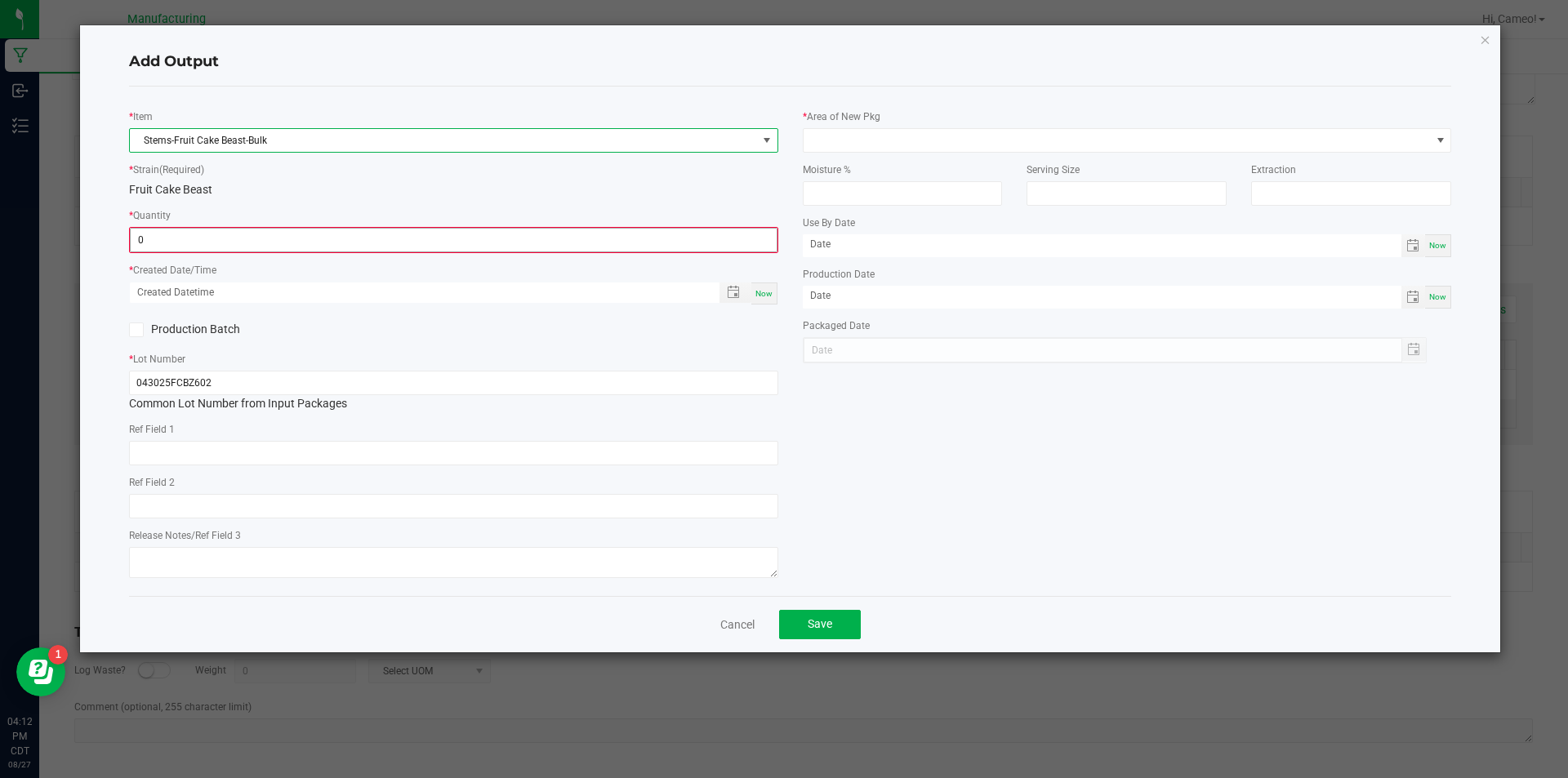
click at [311, 240] on input "0" at bounding box center [454, 240] width 646 height 23
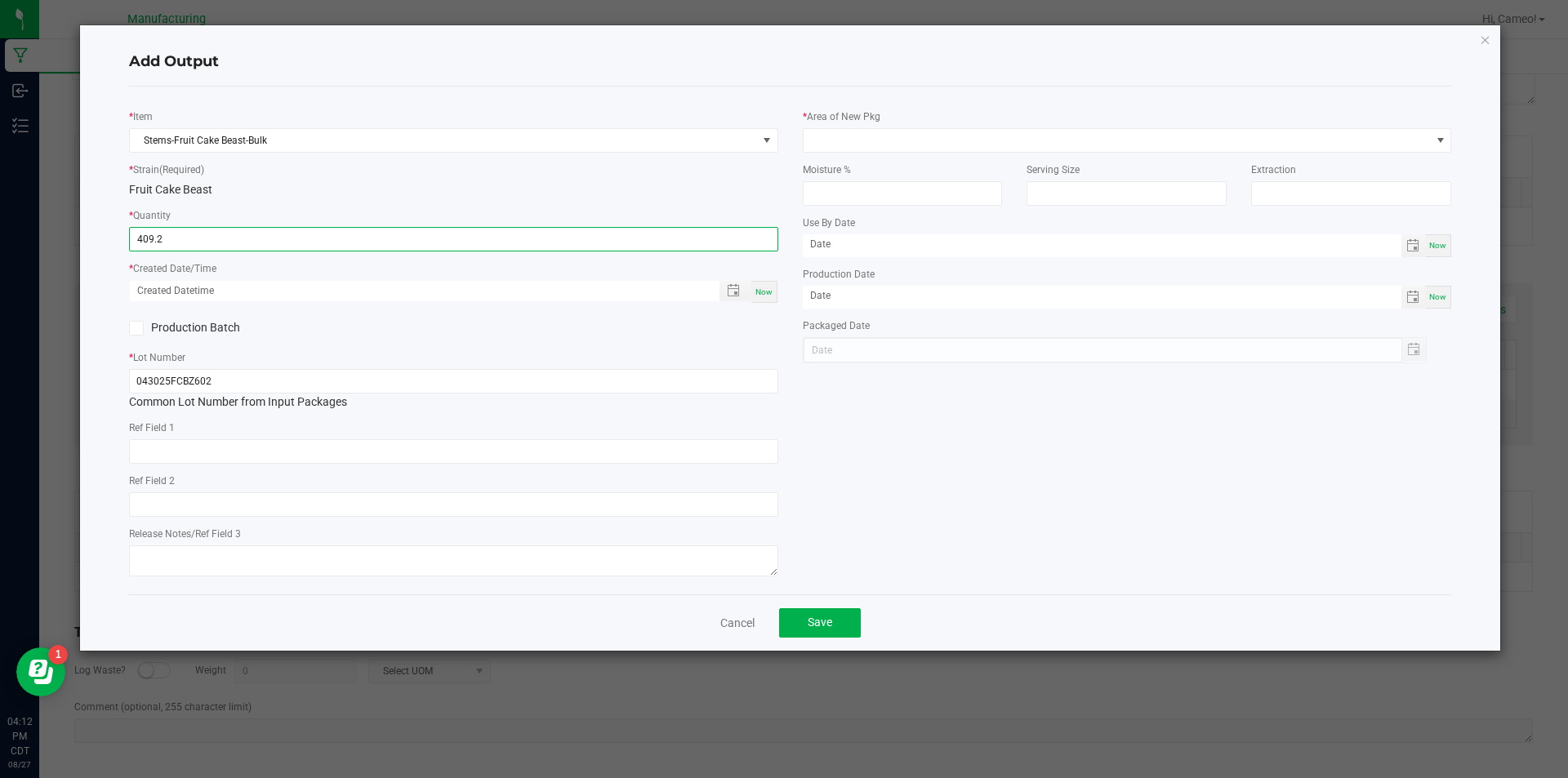
type input "409.2000 g"
click at [760, 290] on span "Now" at bounding box center [763, 292] width 18 height 9
type input "[DATE] 4:12 PM"
type input "[DATE]"
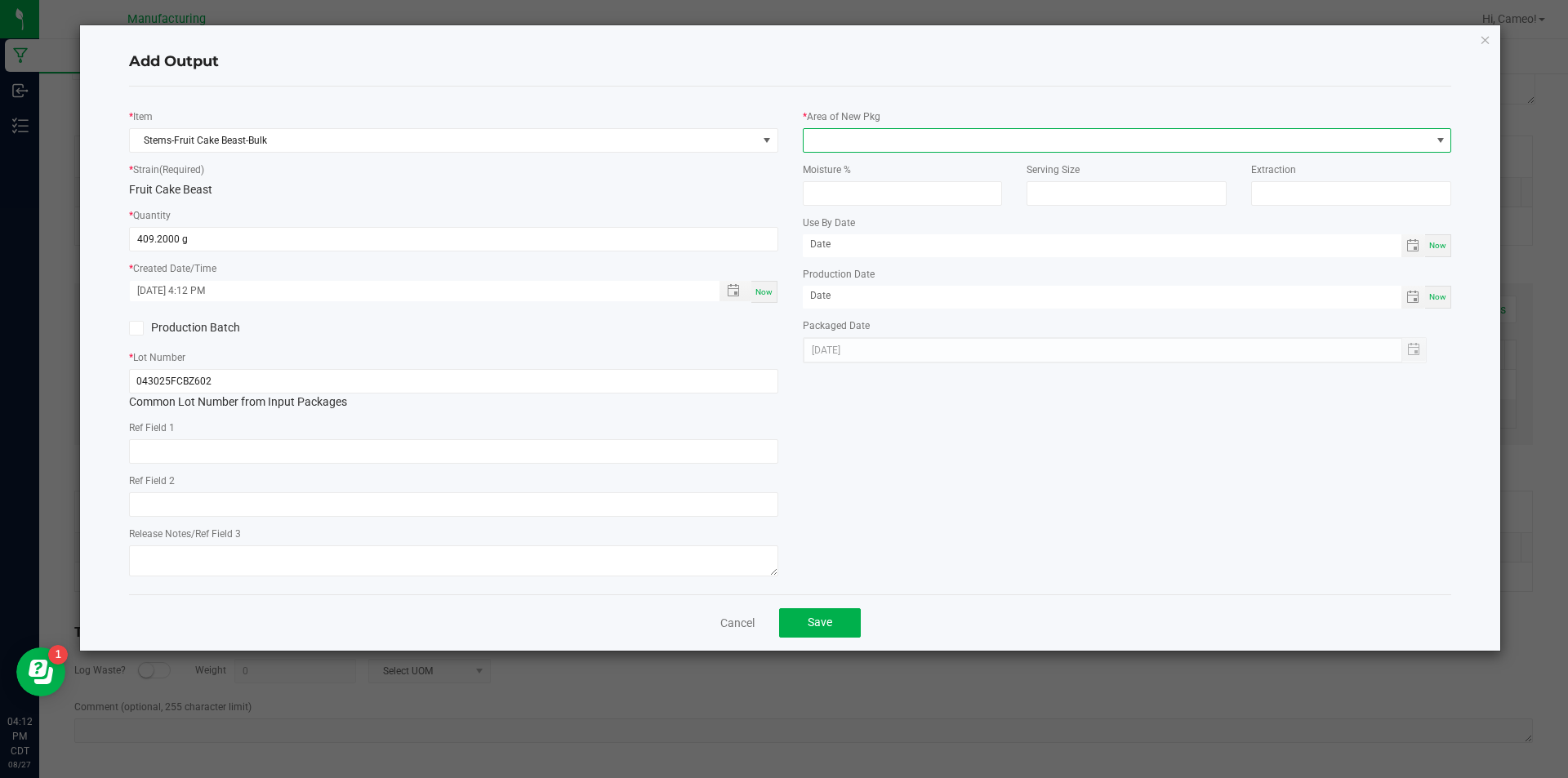
click at [846, 141] on span at bounding box center [1117, 140] width 627 height 23
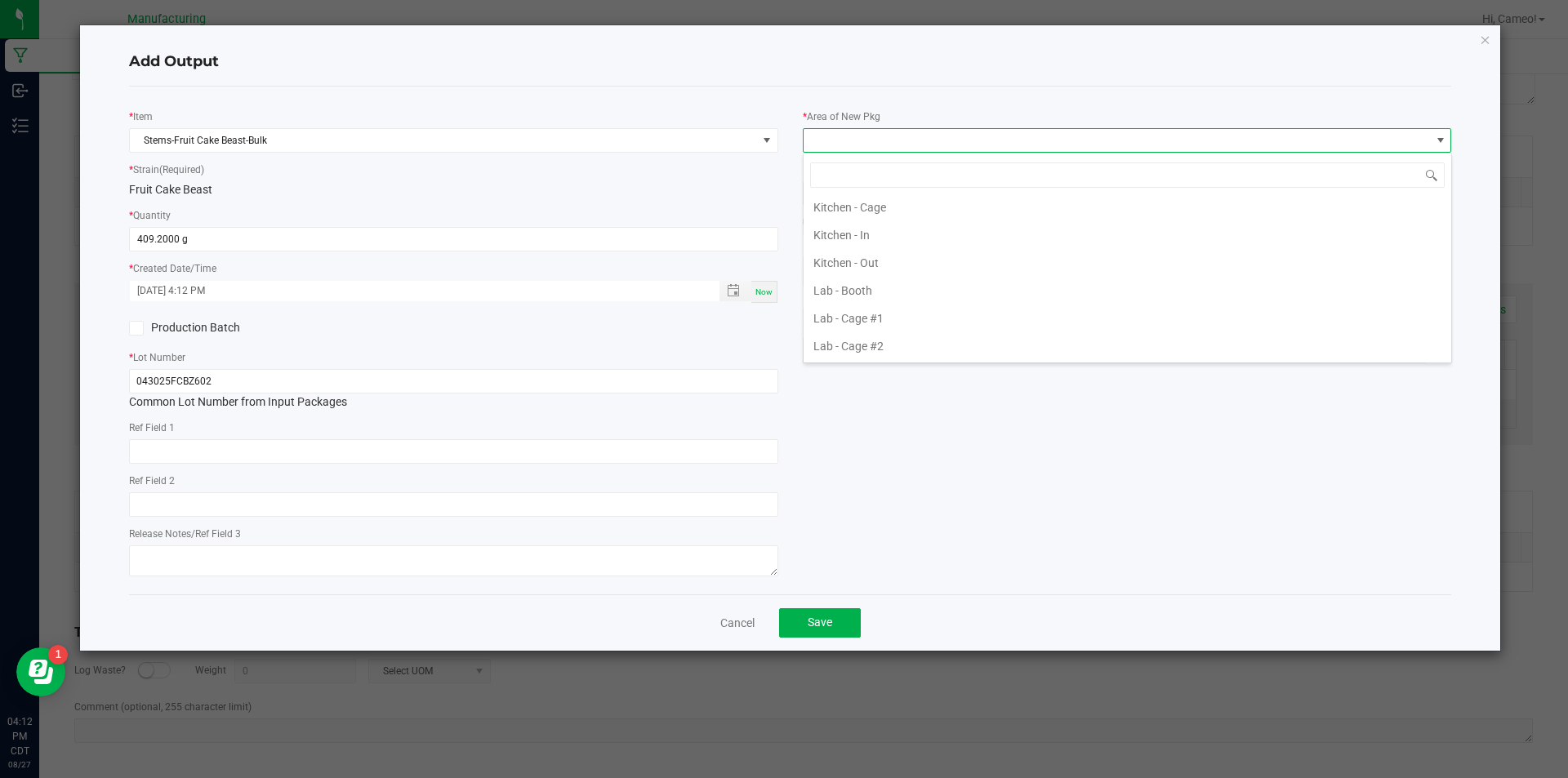
scroll to position [490, 0]
click at [864, 304] on li "Pre-roll - In" at bounding box center [1128, 303] width 648 height 28
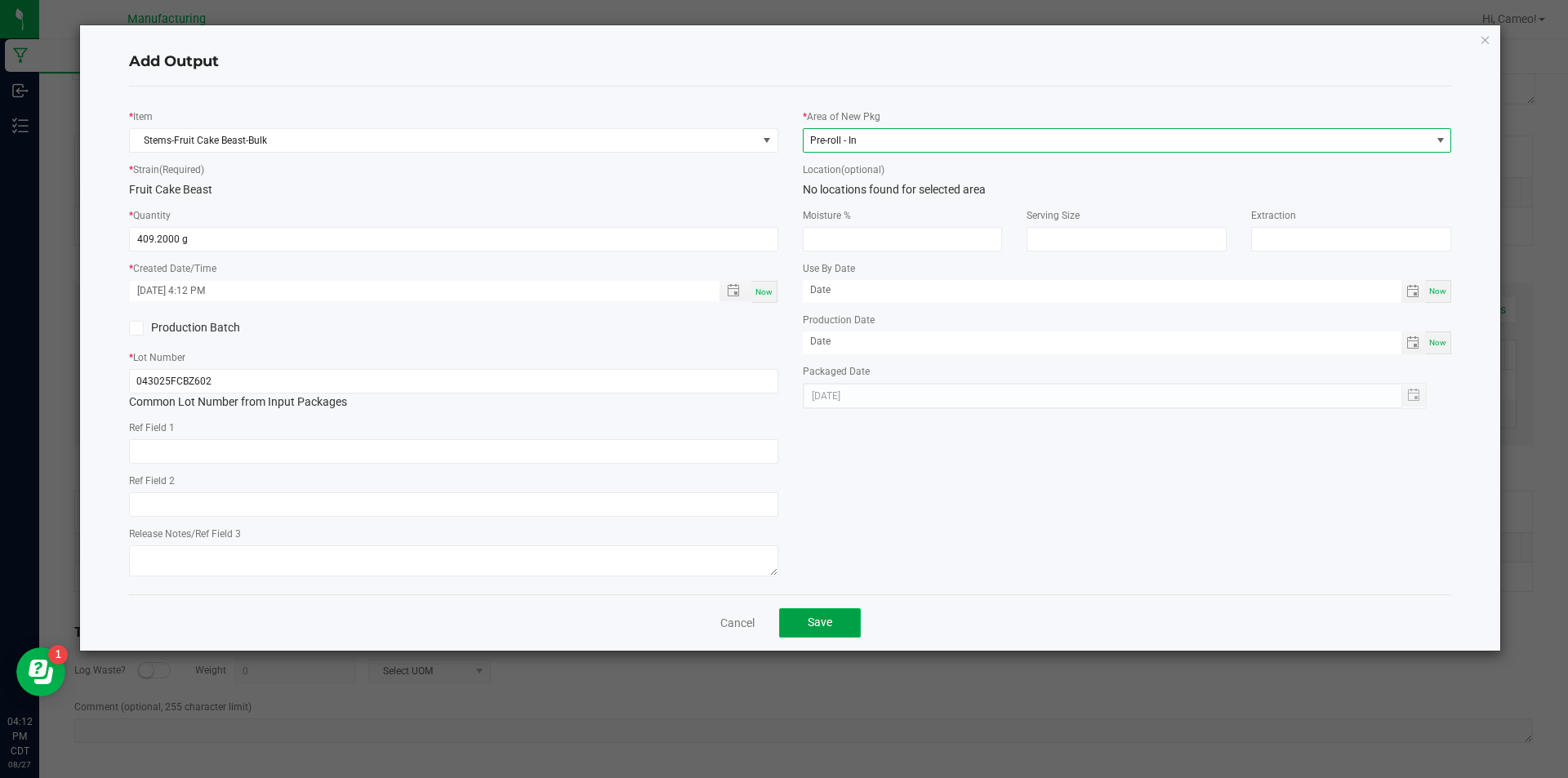
click at [816, 633] on button "Save" at bounding box center [820, 623] width 81 height 30
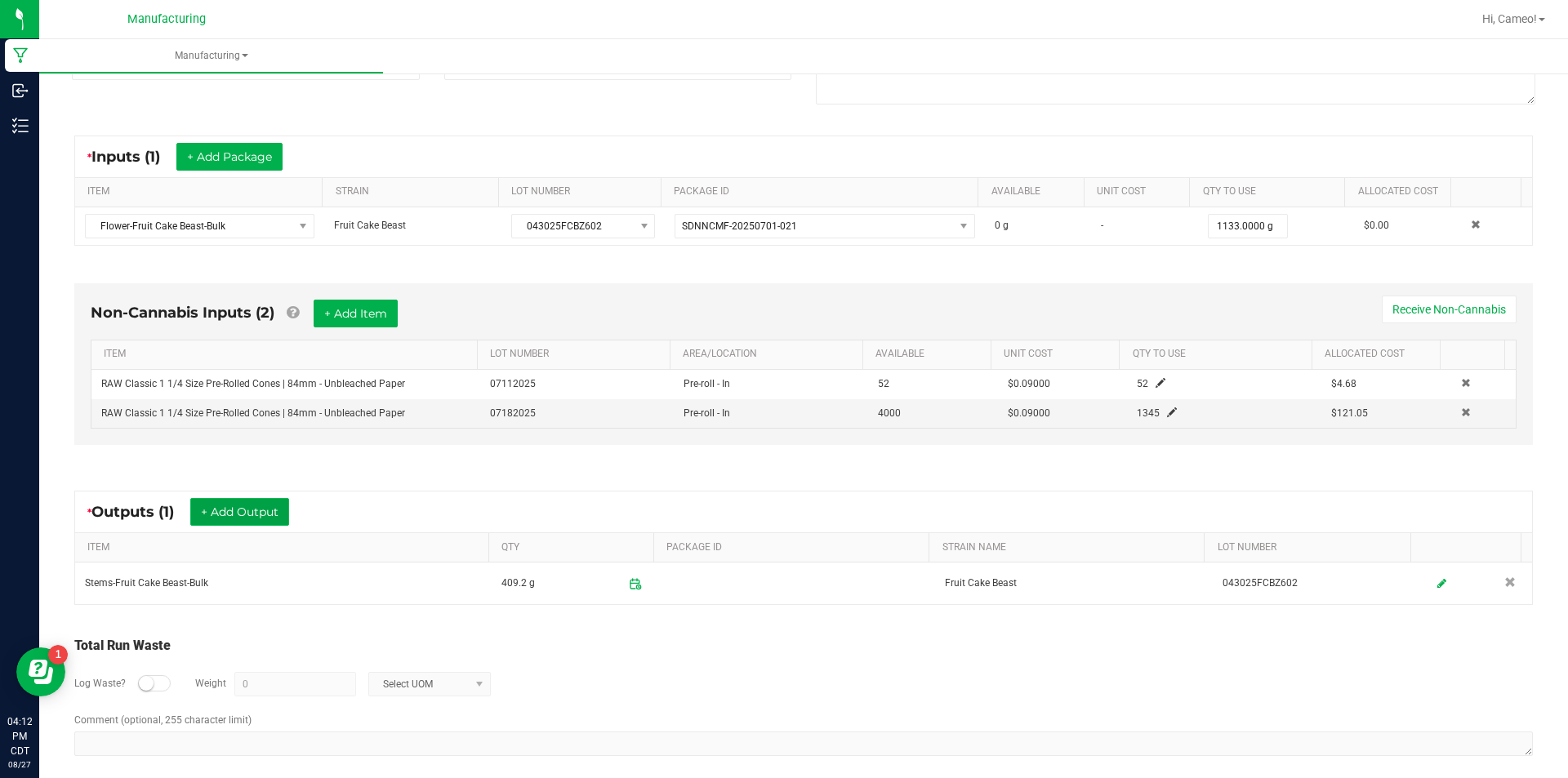
click at [254, 504] on button "+ Add Output" at bounding box center [239, 512] width 99 height 28
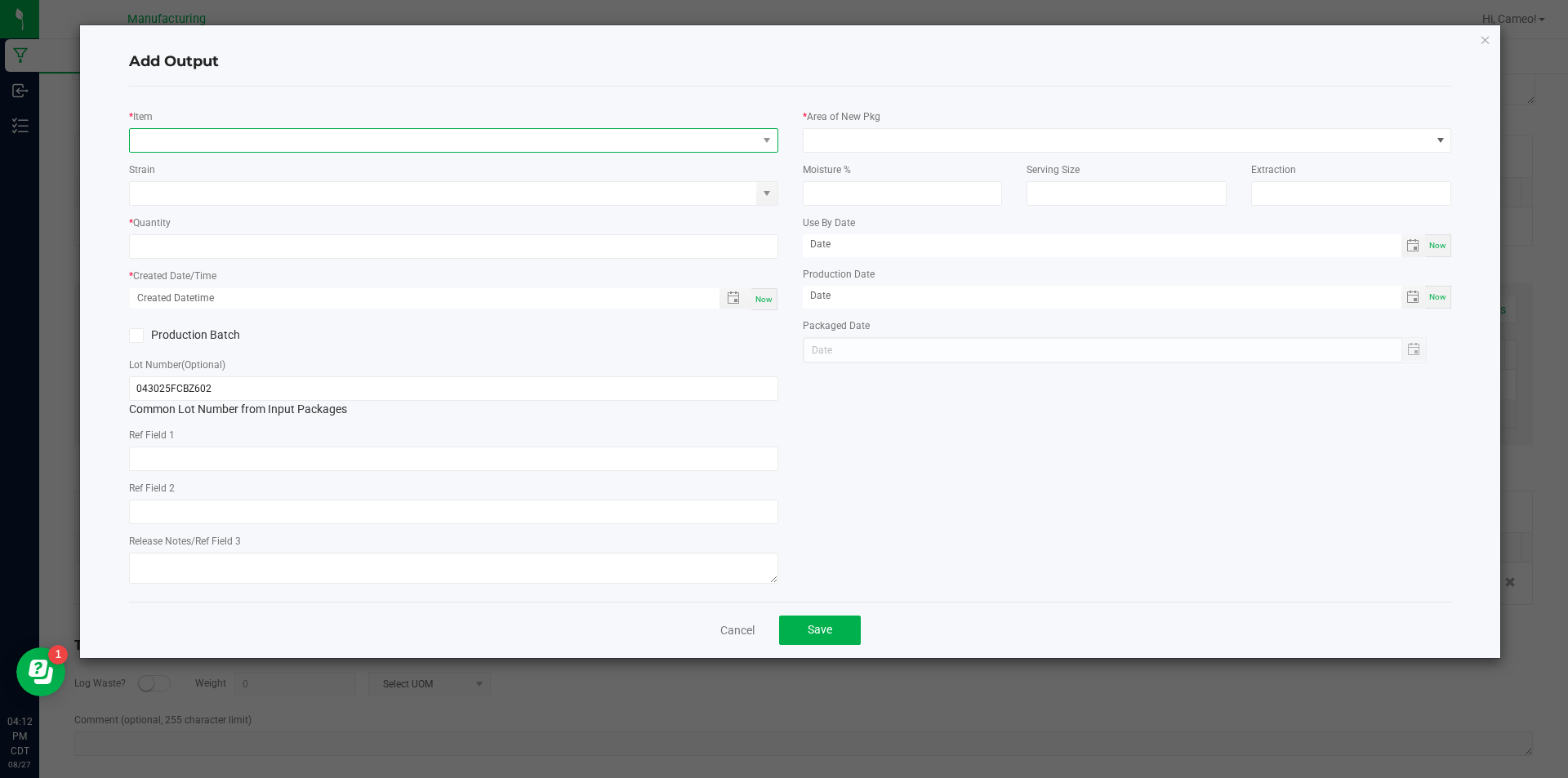
click at [437, 147] on span "NO DATA FOUND" at bounding box center [443, 140] width 627 height 23
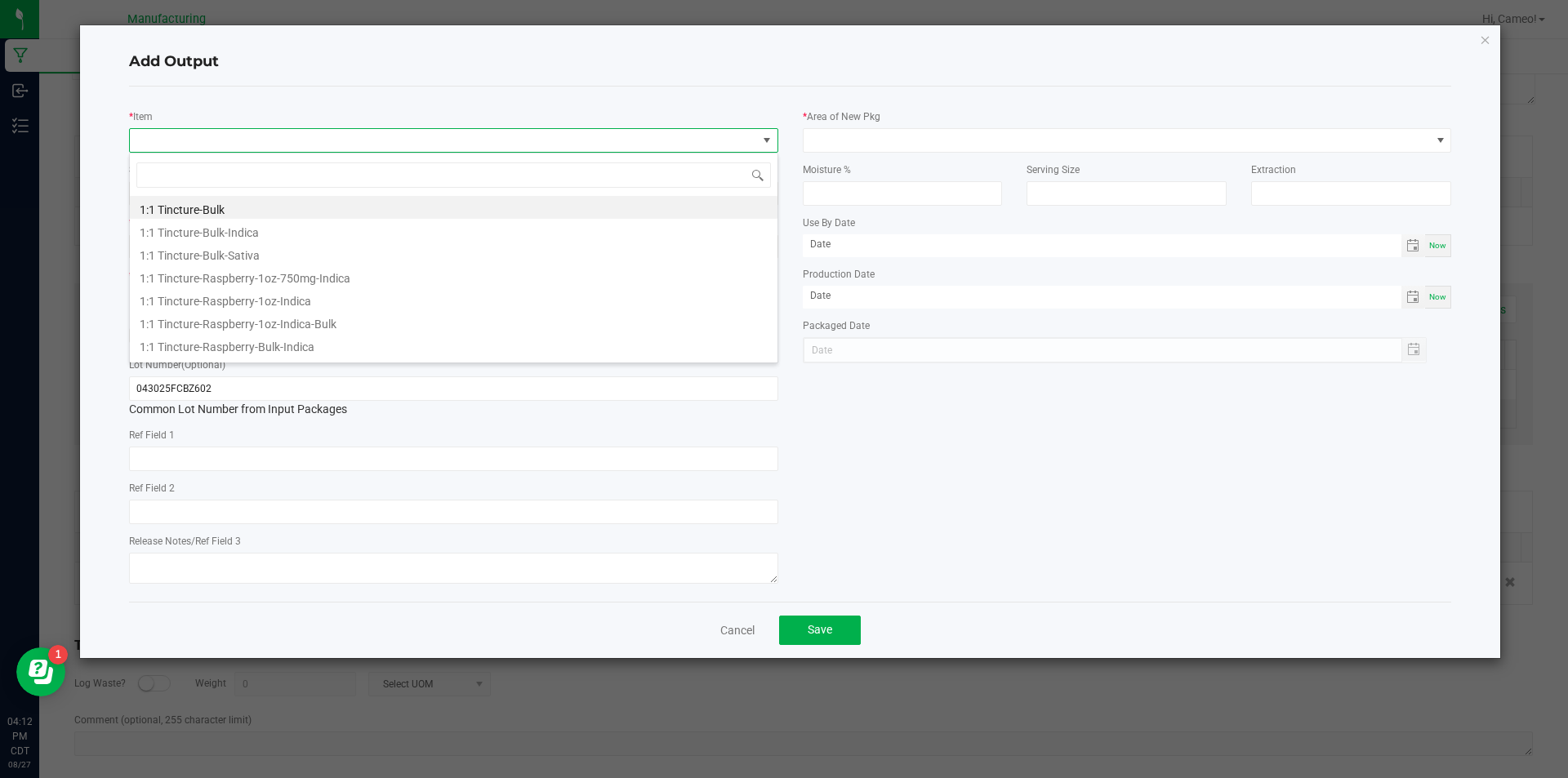
scroll to position [25, 649]
type input "dogwalker preroll-fruit"
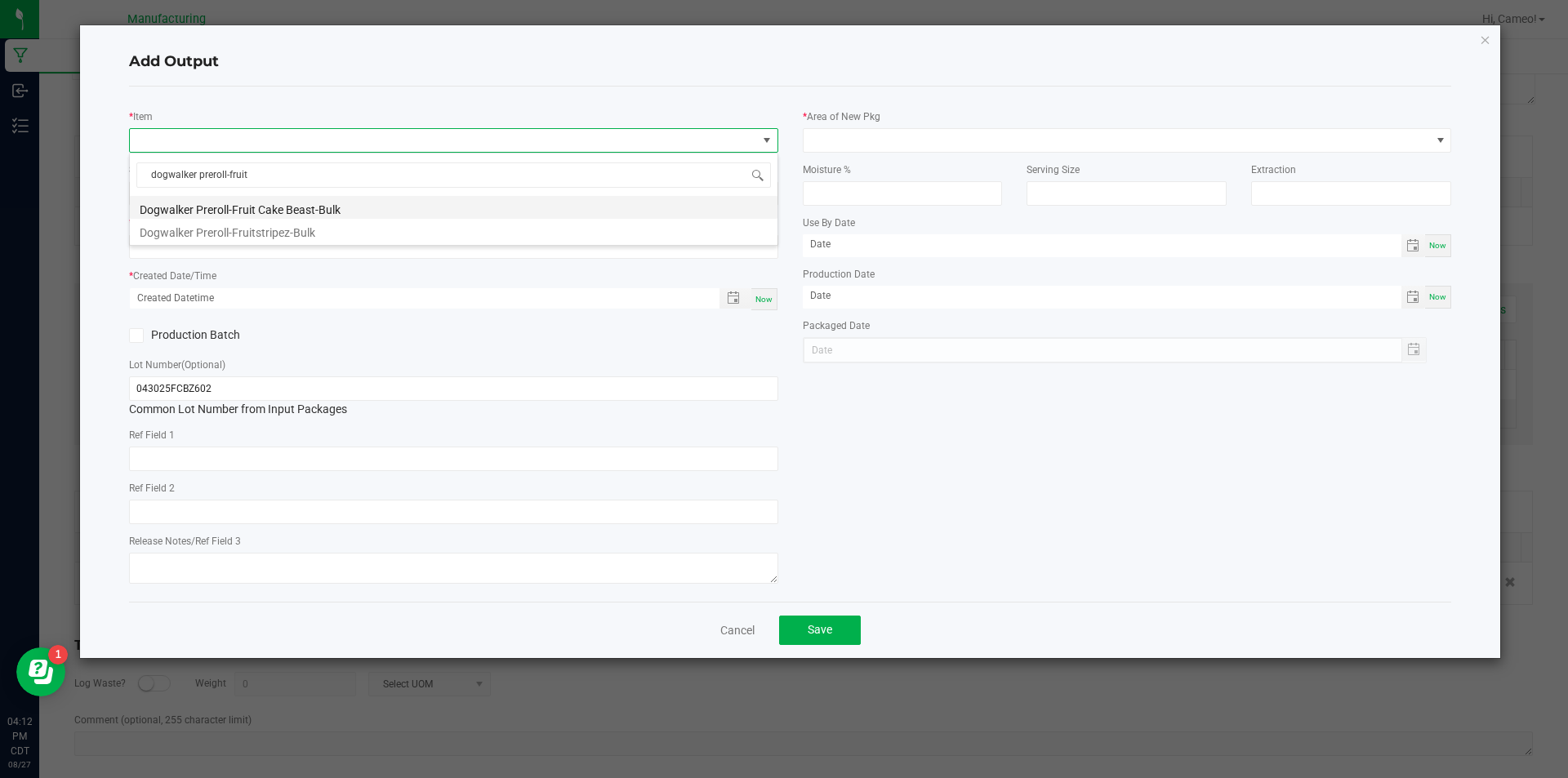
click at [349, 209] on li "Dogwalker Preroll-Fruit Cake Beast-Bulk" at bounding box center [454, 207] width 648 height 23
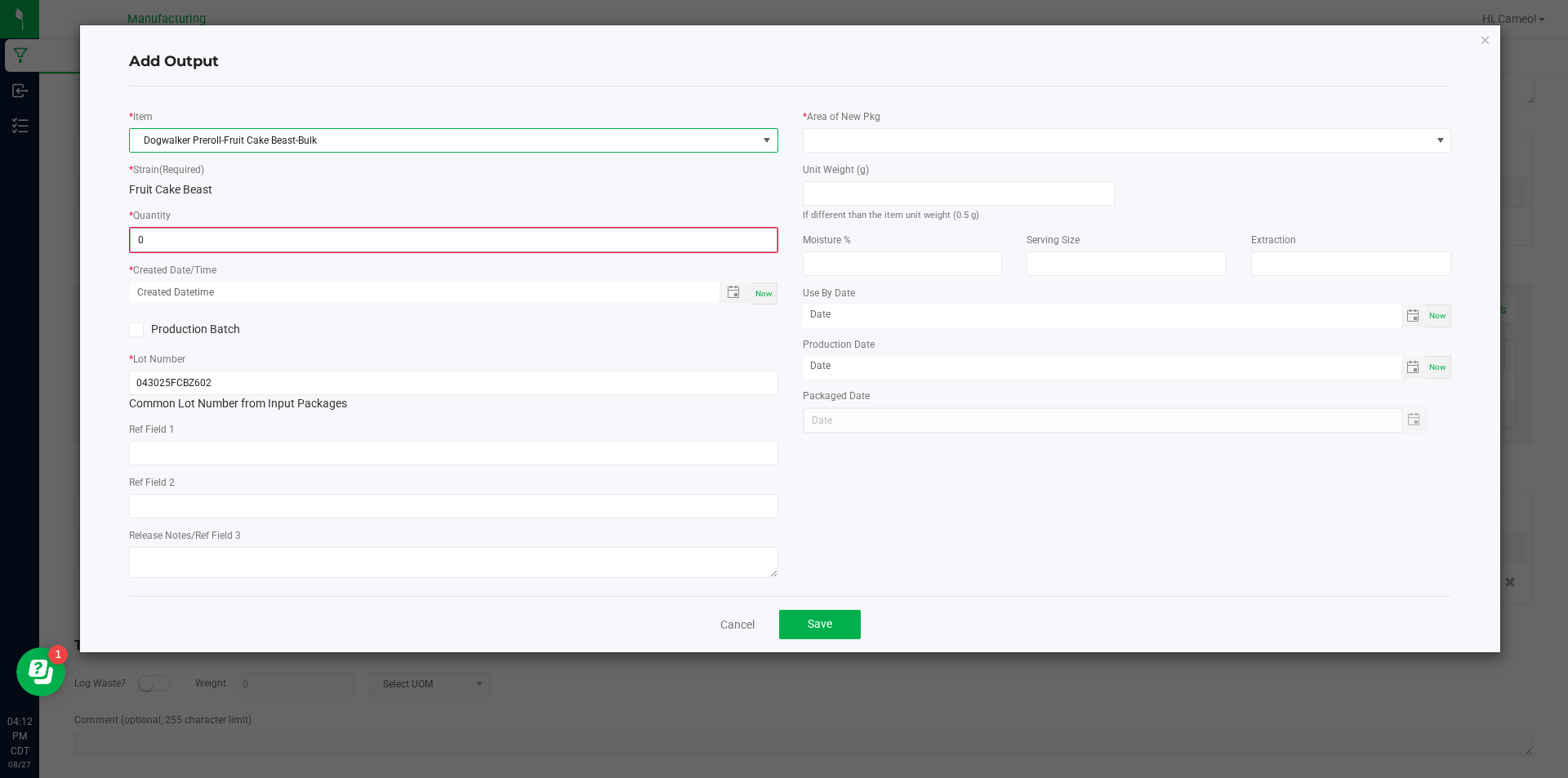
click at [332, 246] on input "0" at bounding box center [454, 240] width 646 height 23
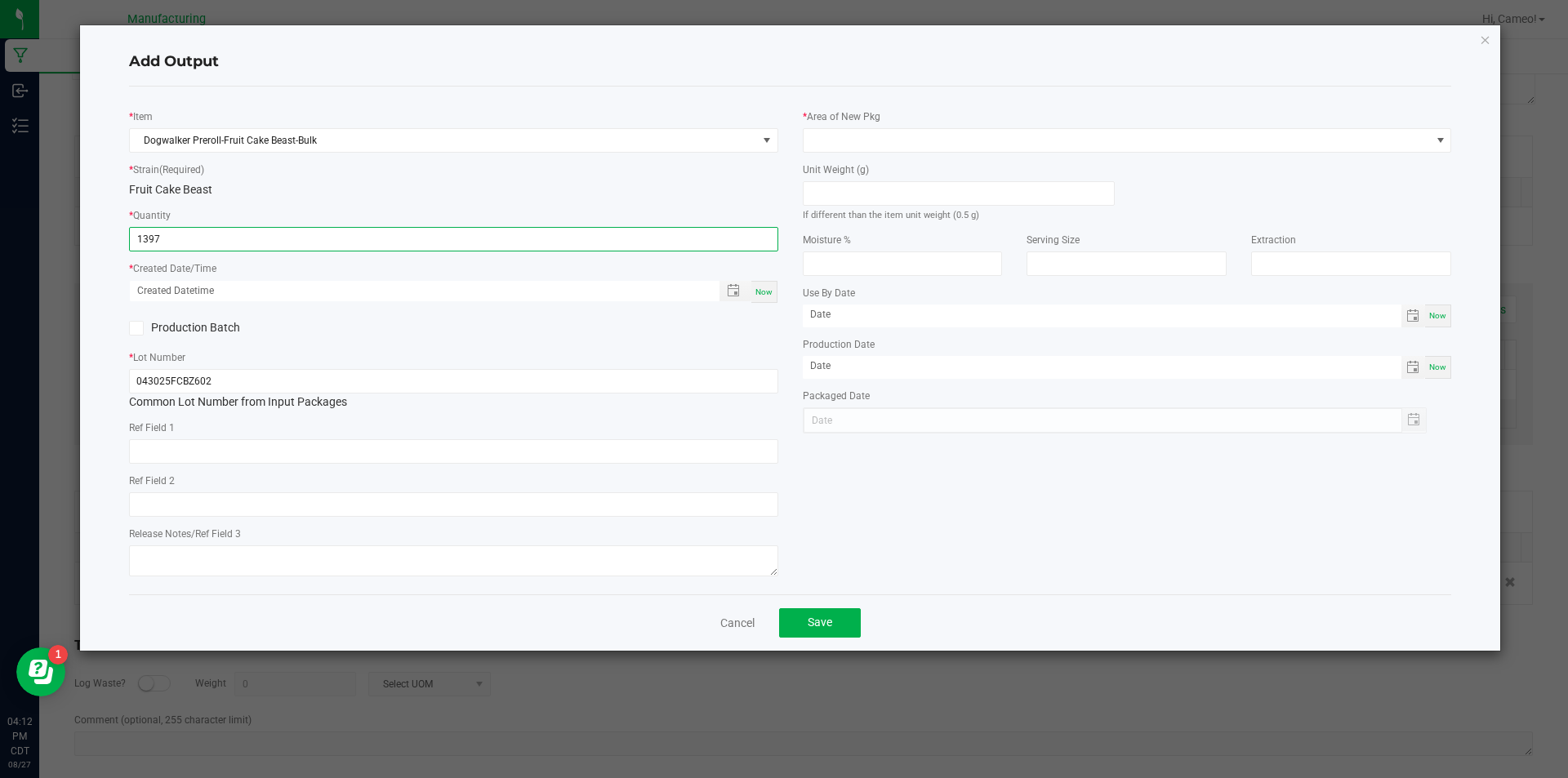
type input "1397 ea"
click at [763, 287] on span "Now" at bounding box center [763, 292] width 18 height 9
type input "[DATE] 4:12 PM"
type input "[DATE]"
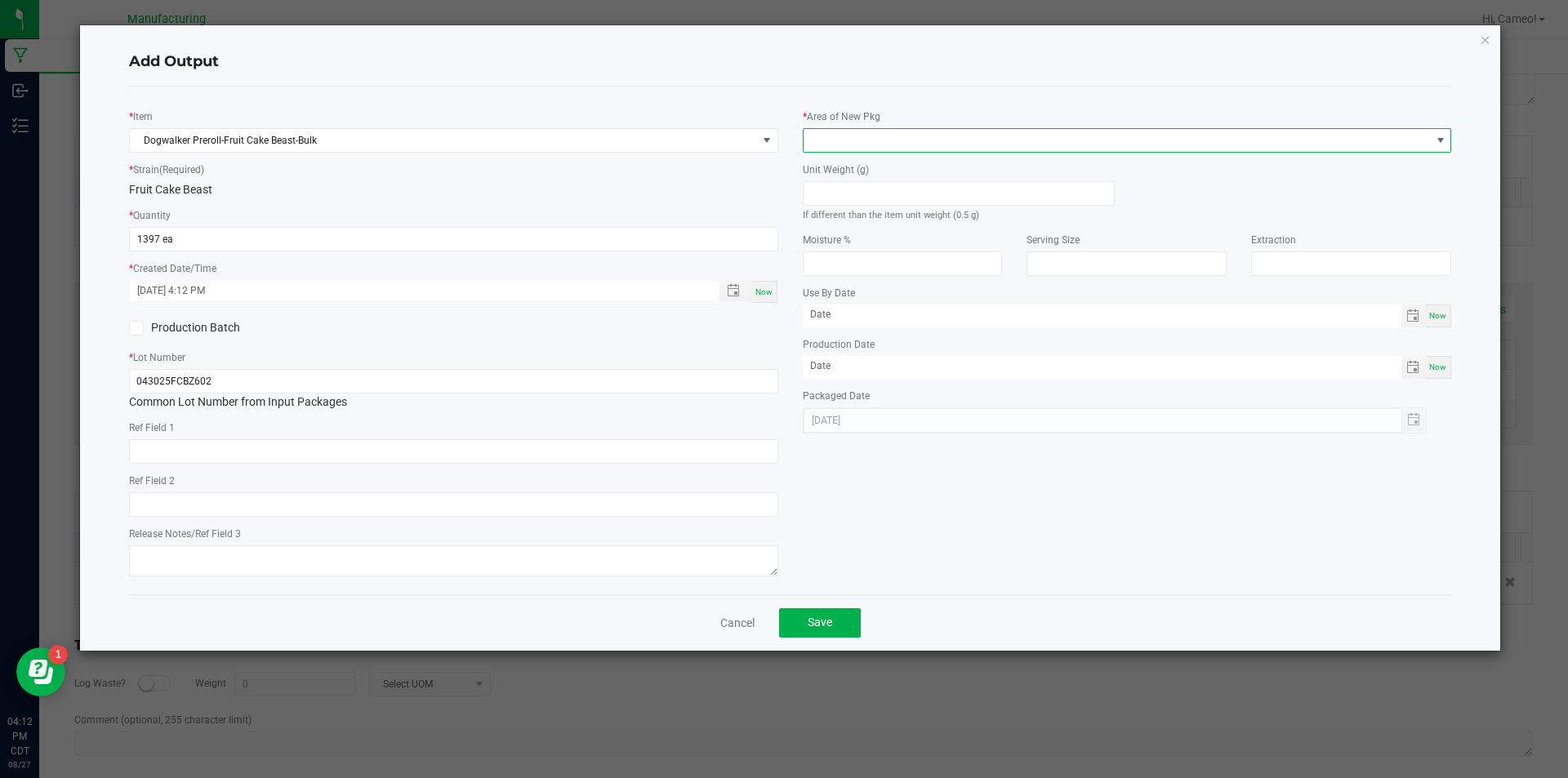
click at [887, 142] on span at bounding box center [1117, 140] width 627 height 23
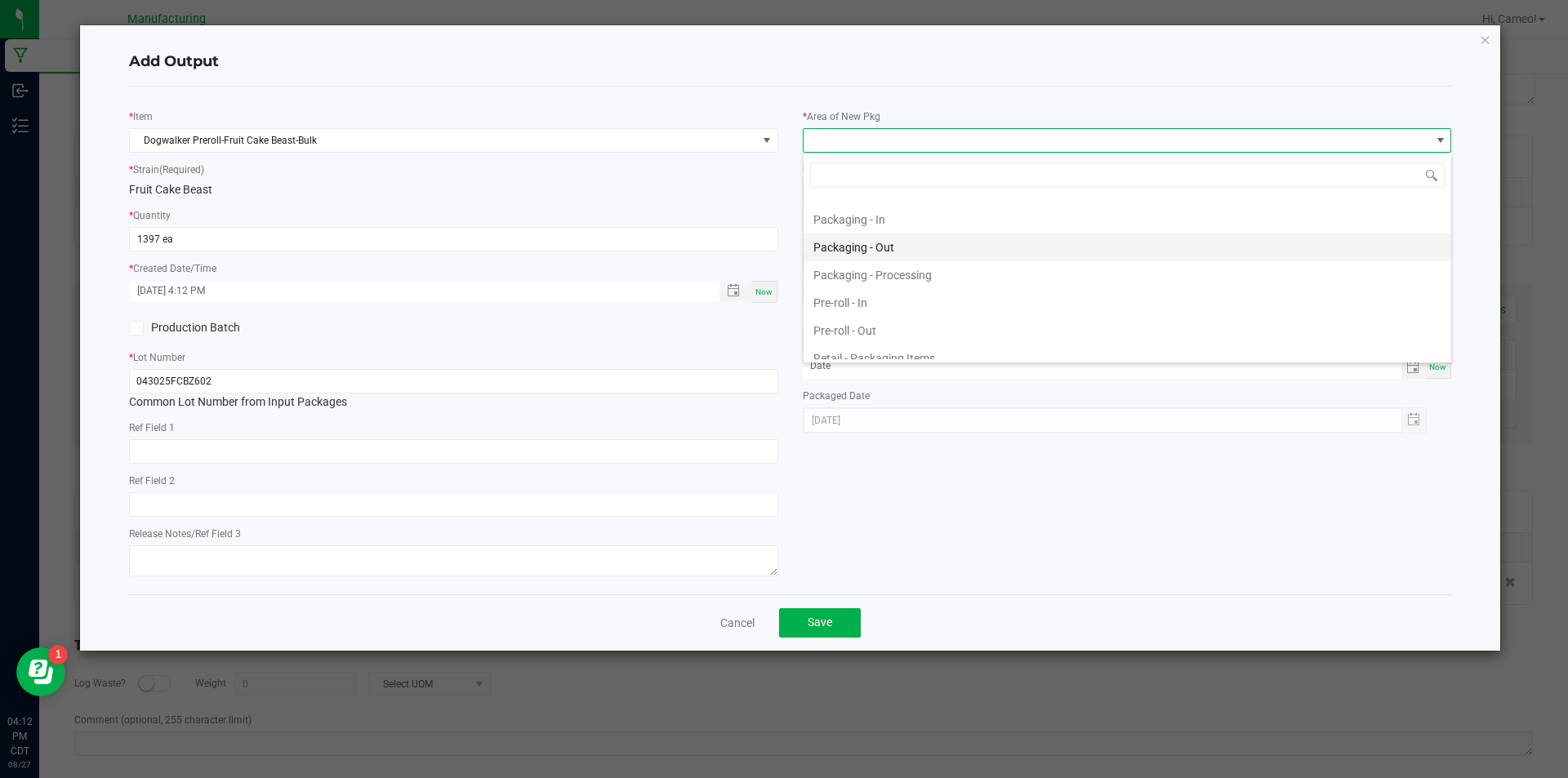
scroll to position [408, 0]
click at [888, 269] on li "Machine Trim Room - Preroll" at bounding box center [1128, 273] width 648 height 28
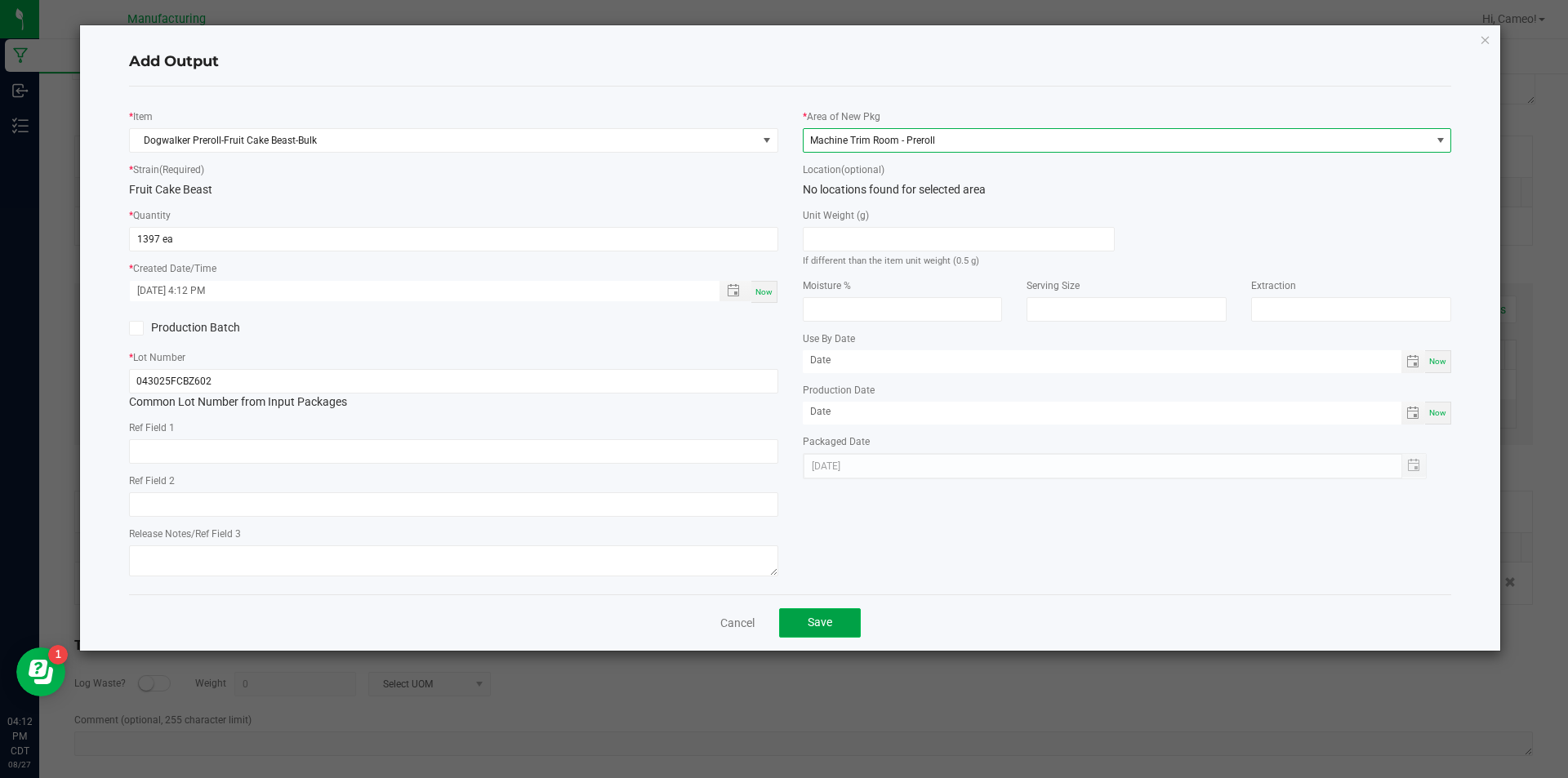
click at [830, 624] on span "Save" at bounding box center [820, 622] width 25 height 13
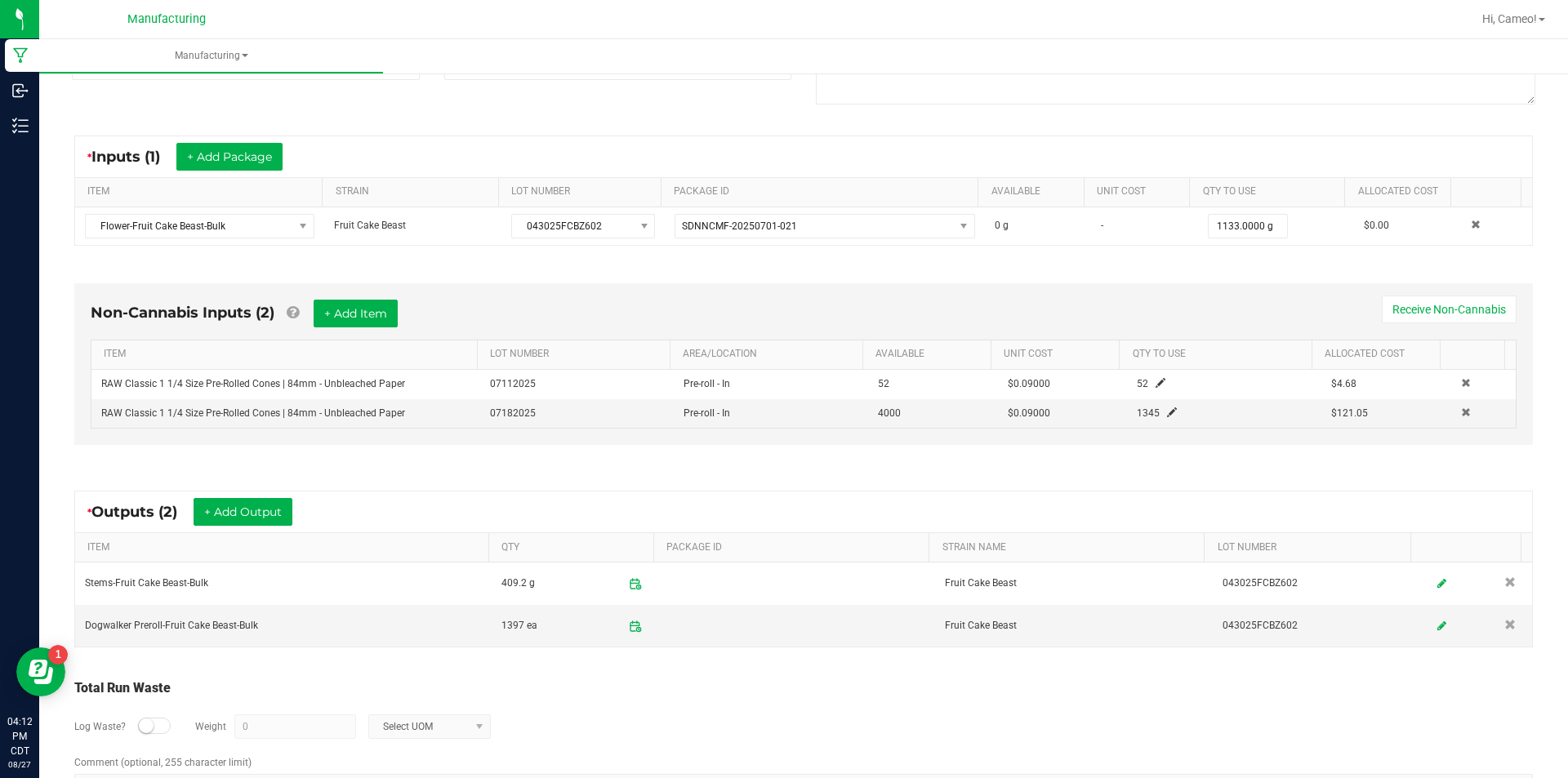
click at [1273, 159] on div "* Inputs (1) + Add Package" at bounding box center [803, 157] width 1456 height 41
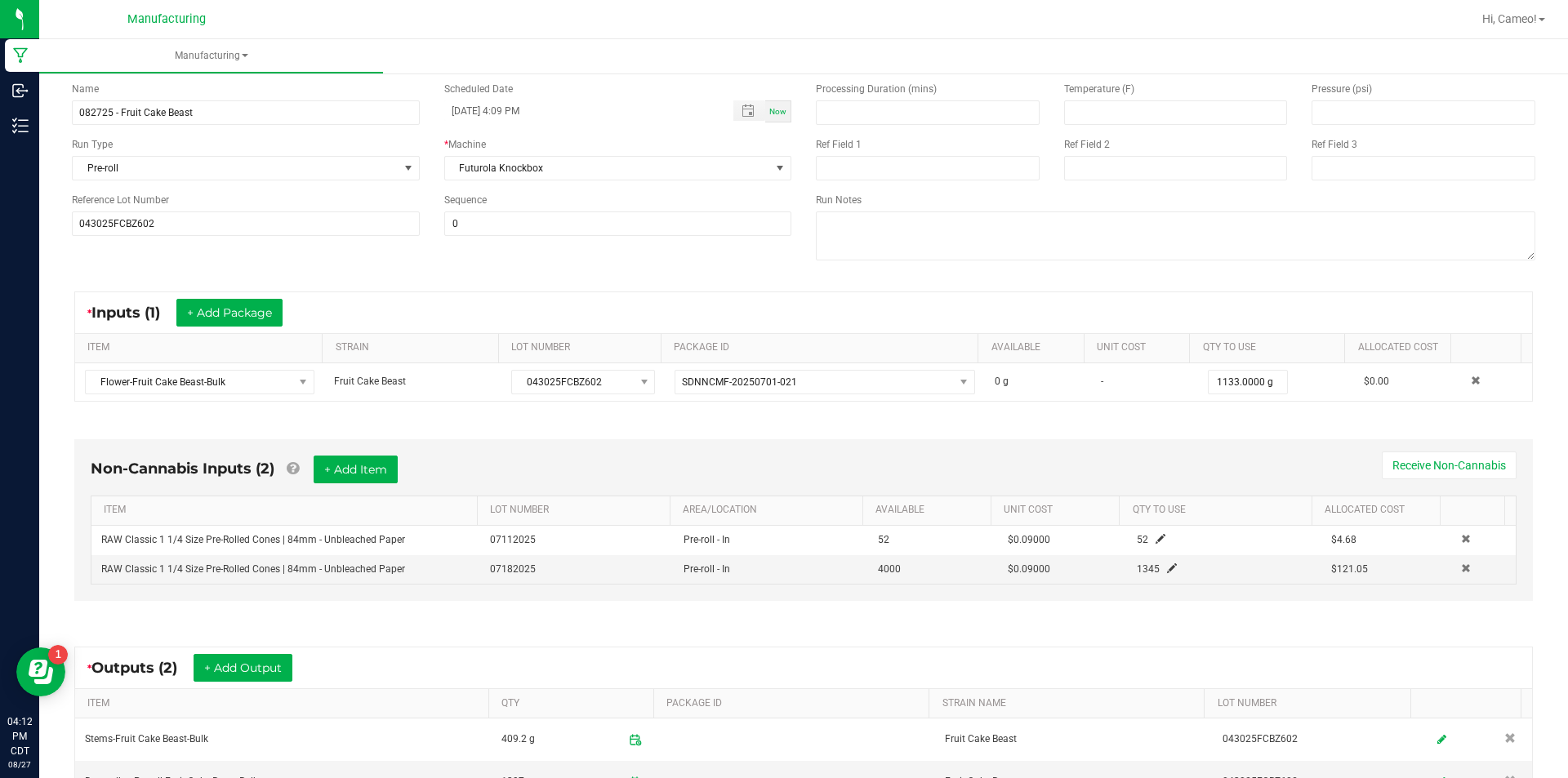
scroll to position [0, 0]
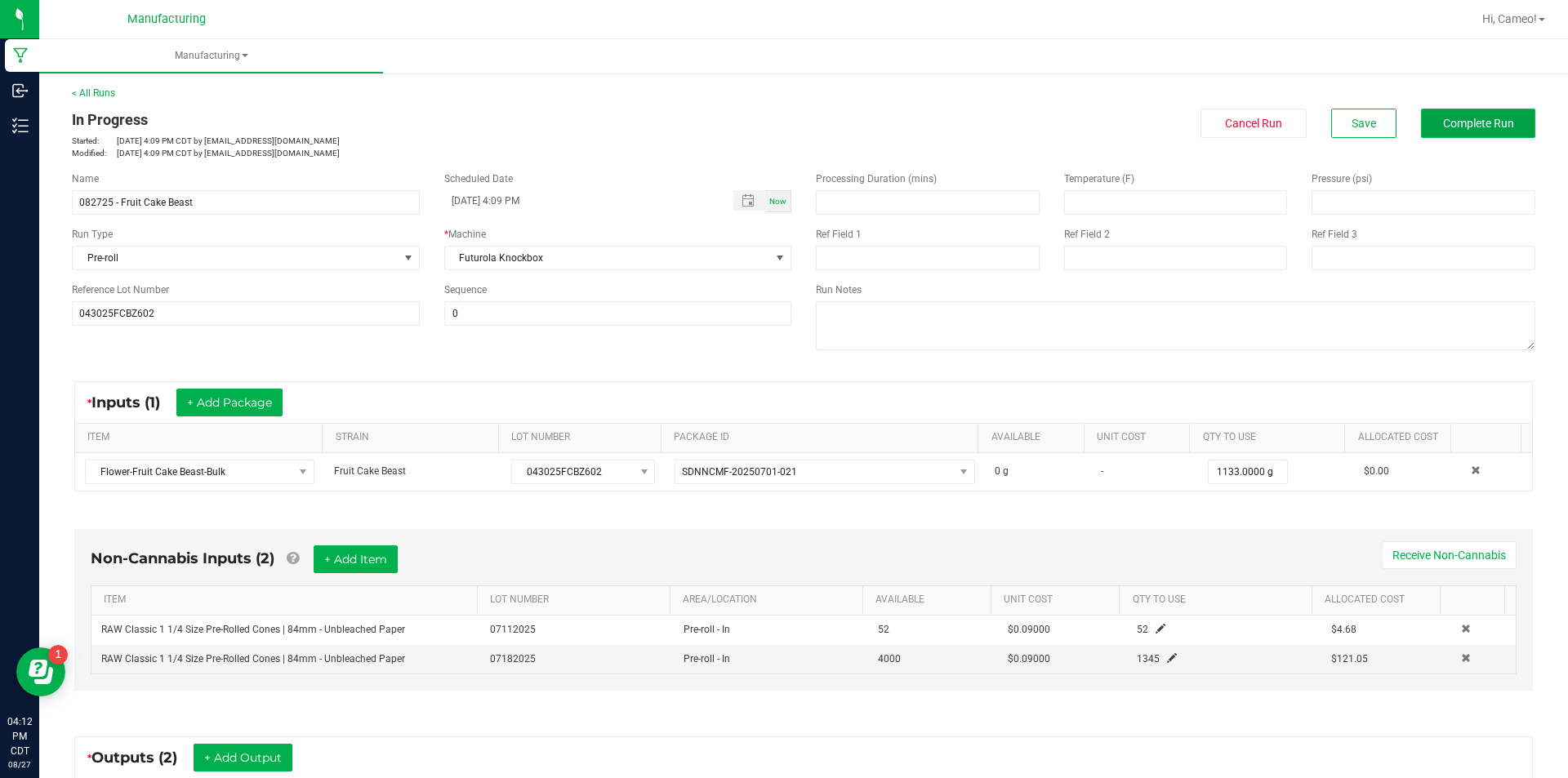
click at [1442, 122] on span "Complete Run" at bounding box center [1478, 124] width 71 height 13
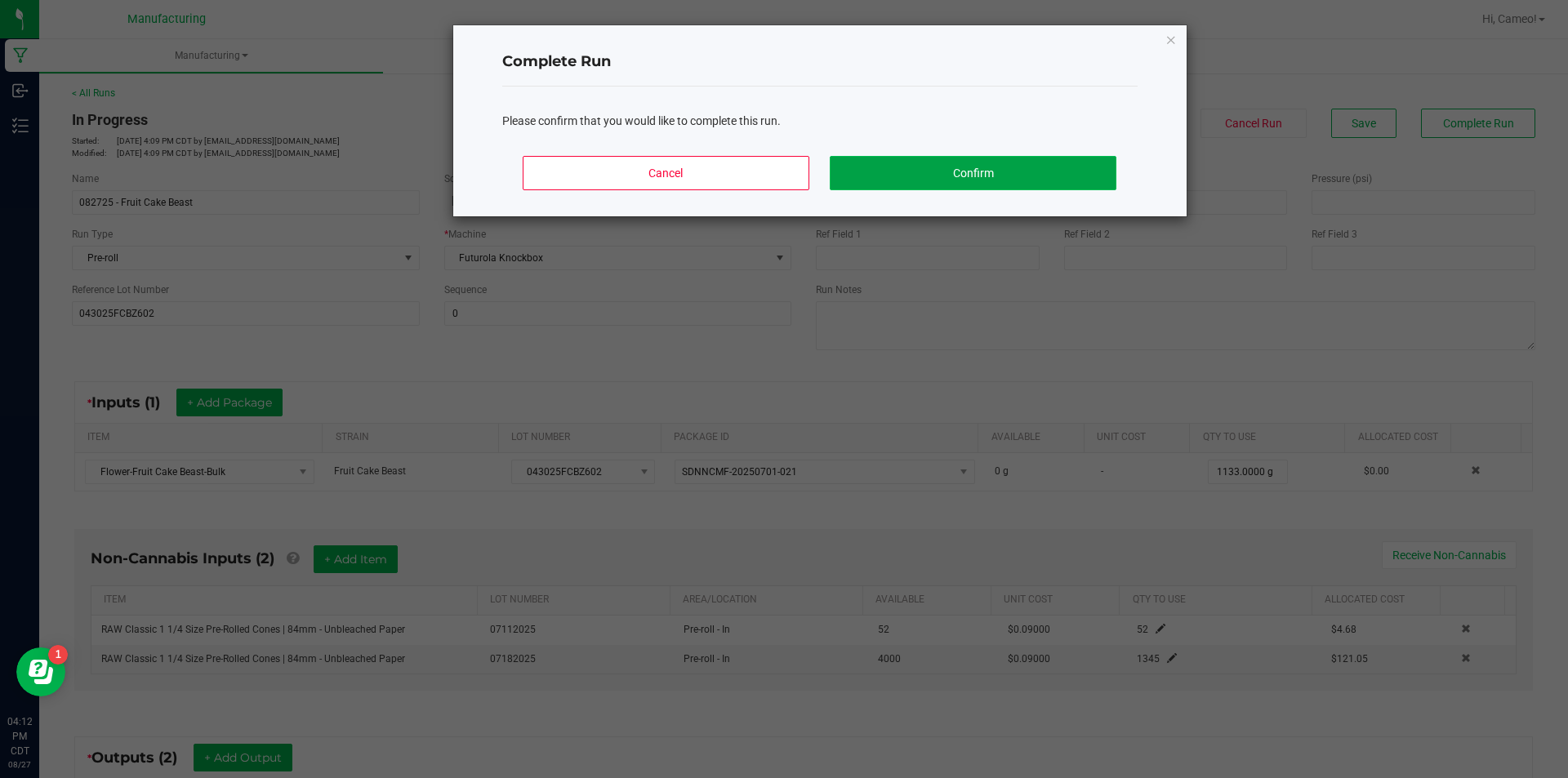
click at [1010, 181] on button "Confirm" at bounding box center [973, 173] width 286 height 34
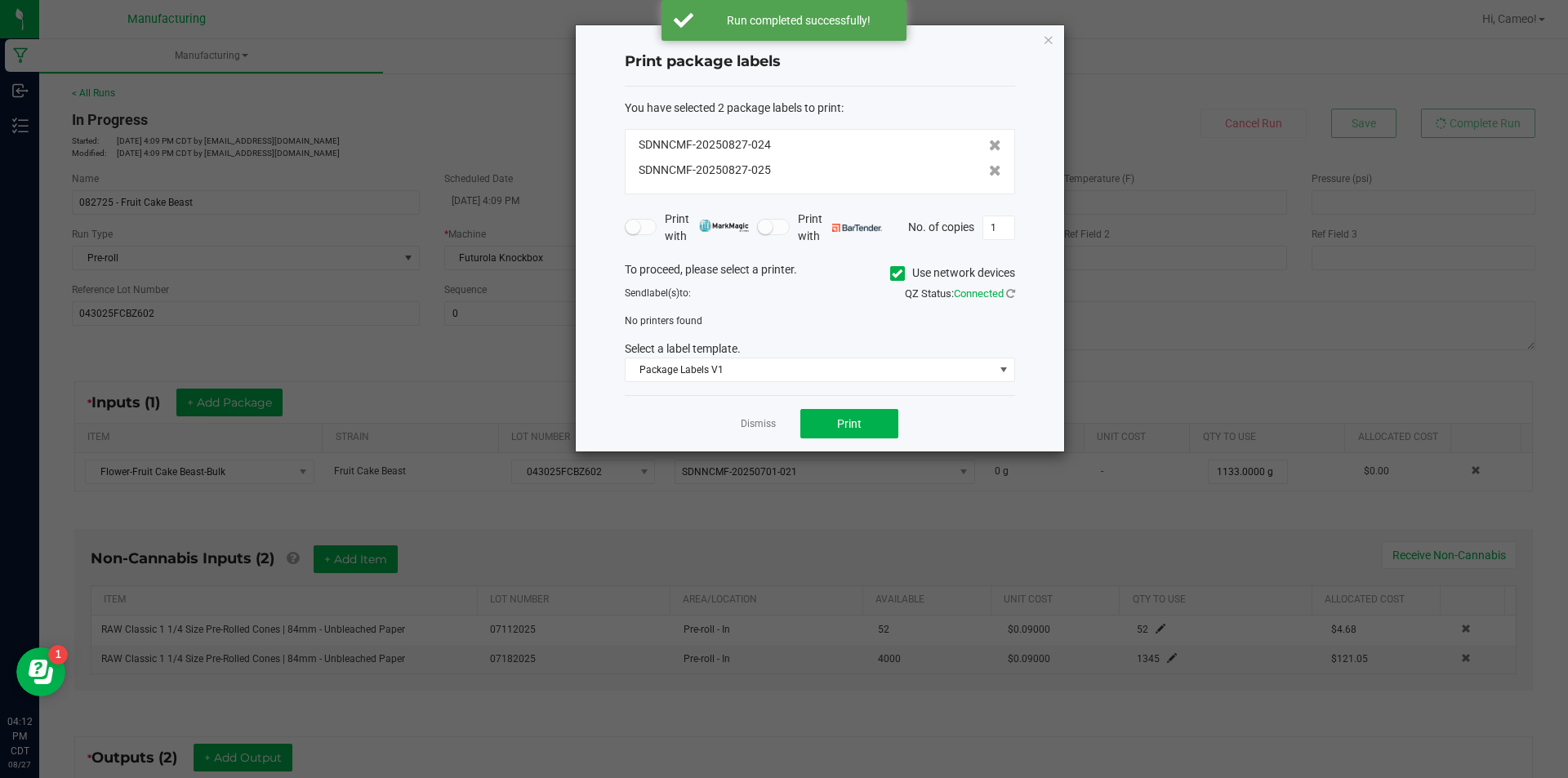
click at [900, 273] on icon at bounding box center [897, 273] width 11 height 0
click at [0, 0] on input "Use network devices" at bounding box center [0, 0] width 0 height 0
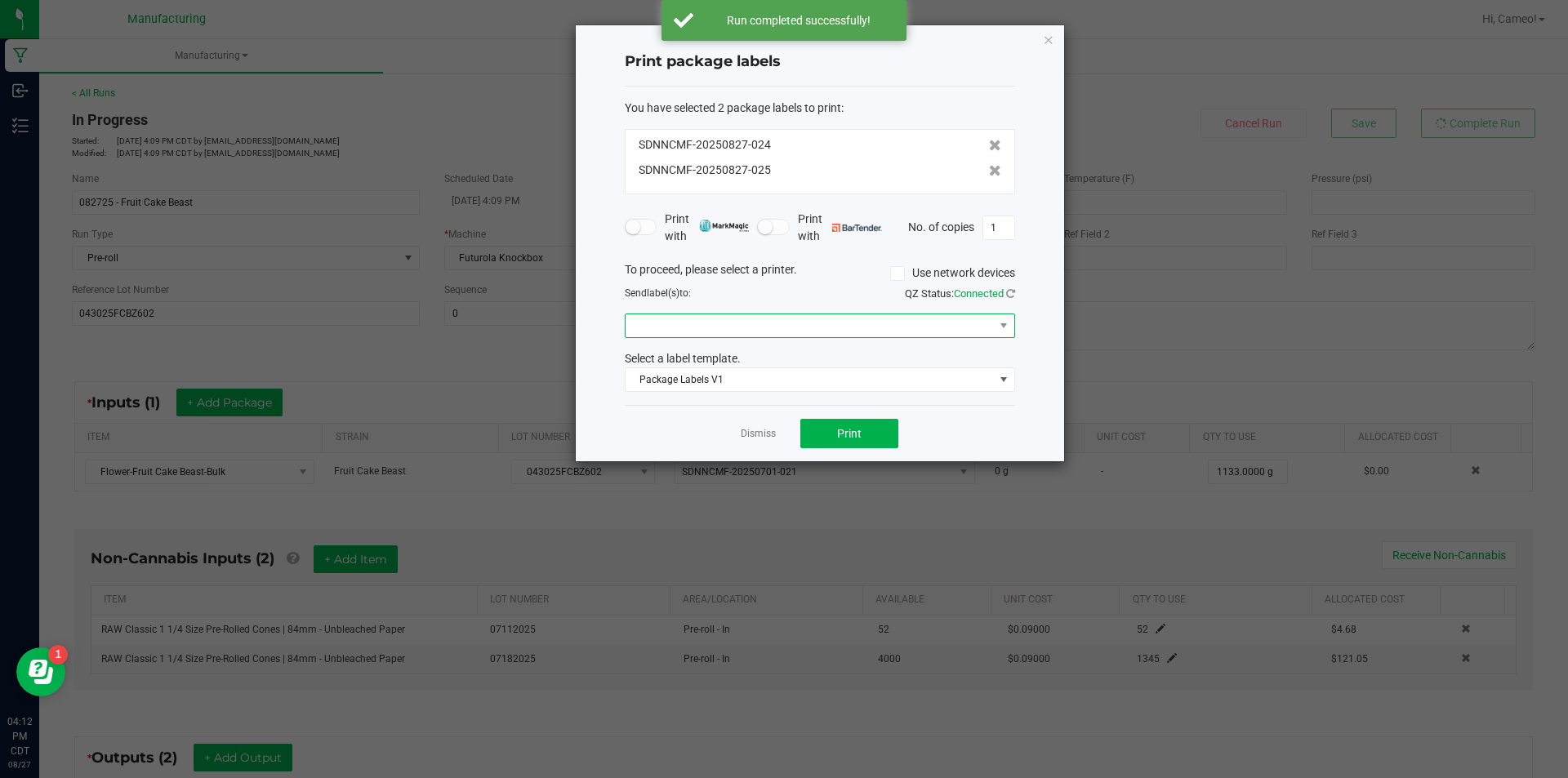
click at [868, 323] on span at bounding box center [809, 326] width 368 height 23
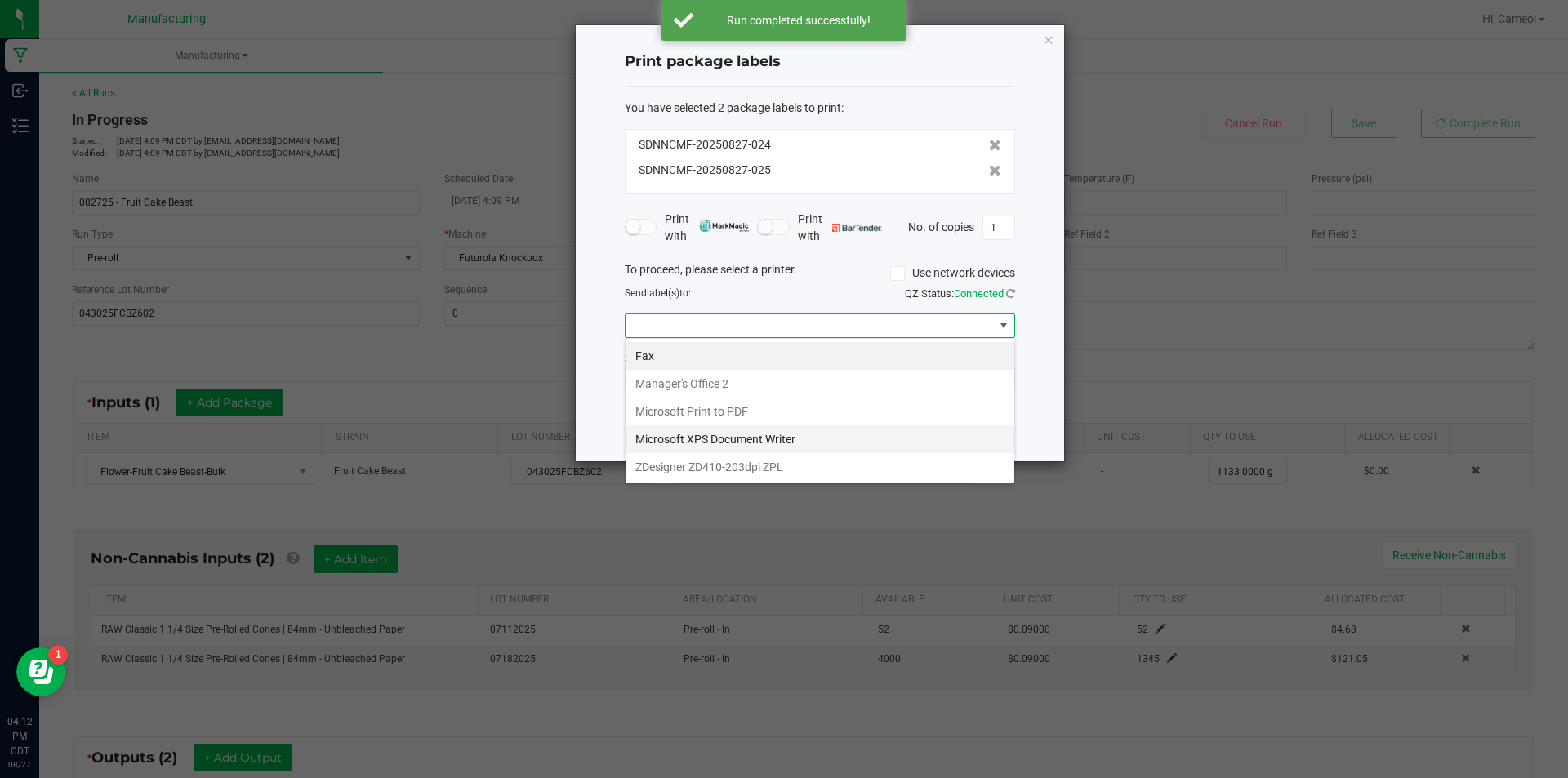
scroll to position [25, 390]
drag, startPoint x: 780, startPoint y: 465, endPoint x: 901, endPoint y: 425, distance: 127.4
click at [780, 464] on ZPL "ZDesigner ZD410-203dpi ZPL" at bounding box center [820, 467] width 389 height 28
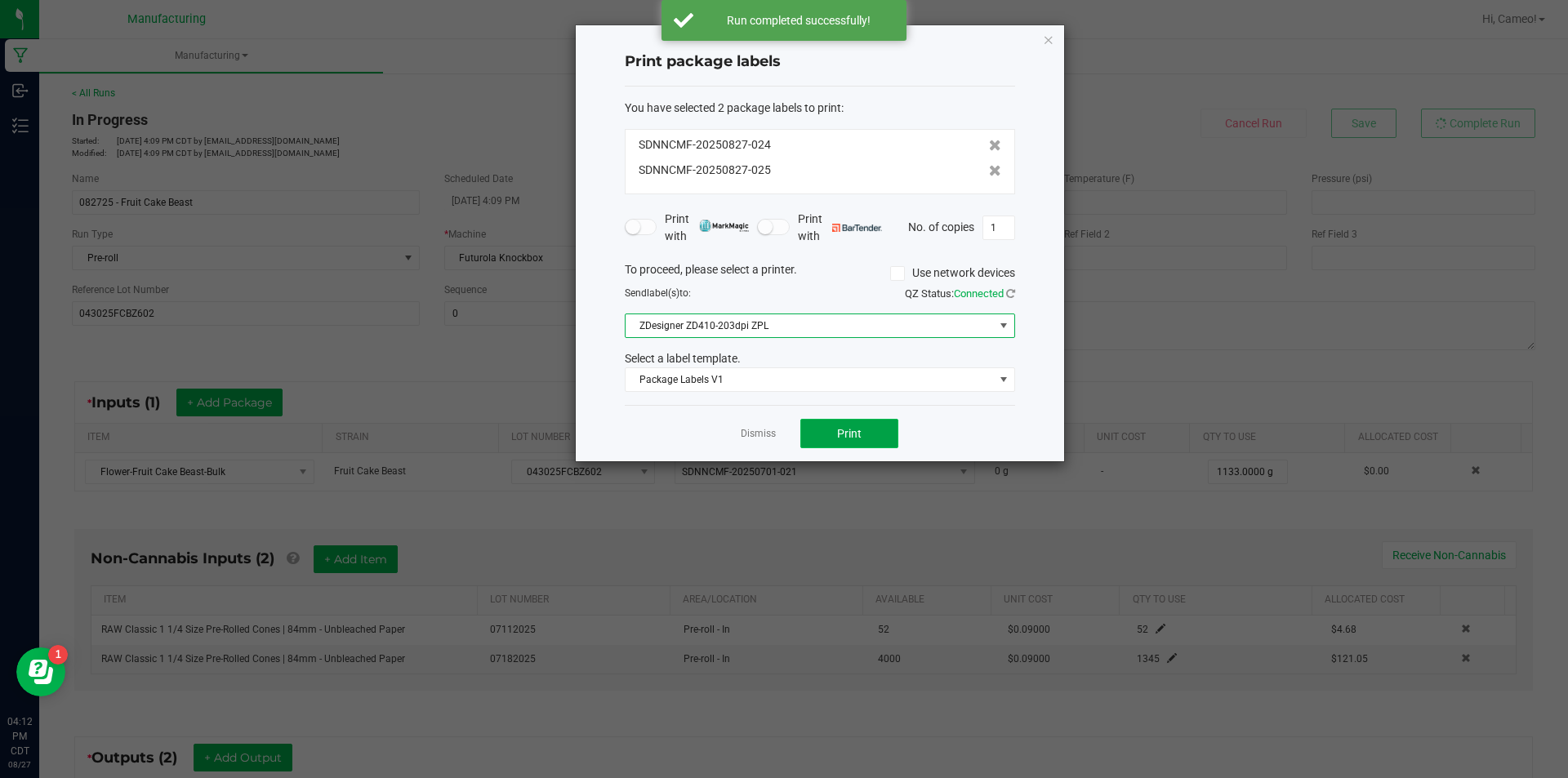
click at [845, 428] on span "Print" at bounding box center [849, 434] width 25 height 13
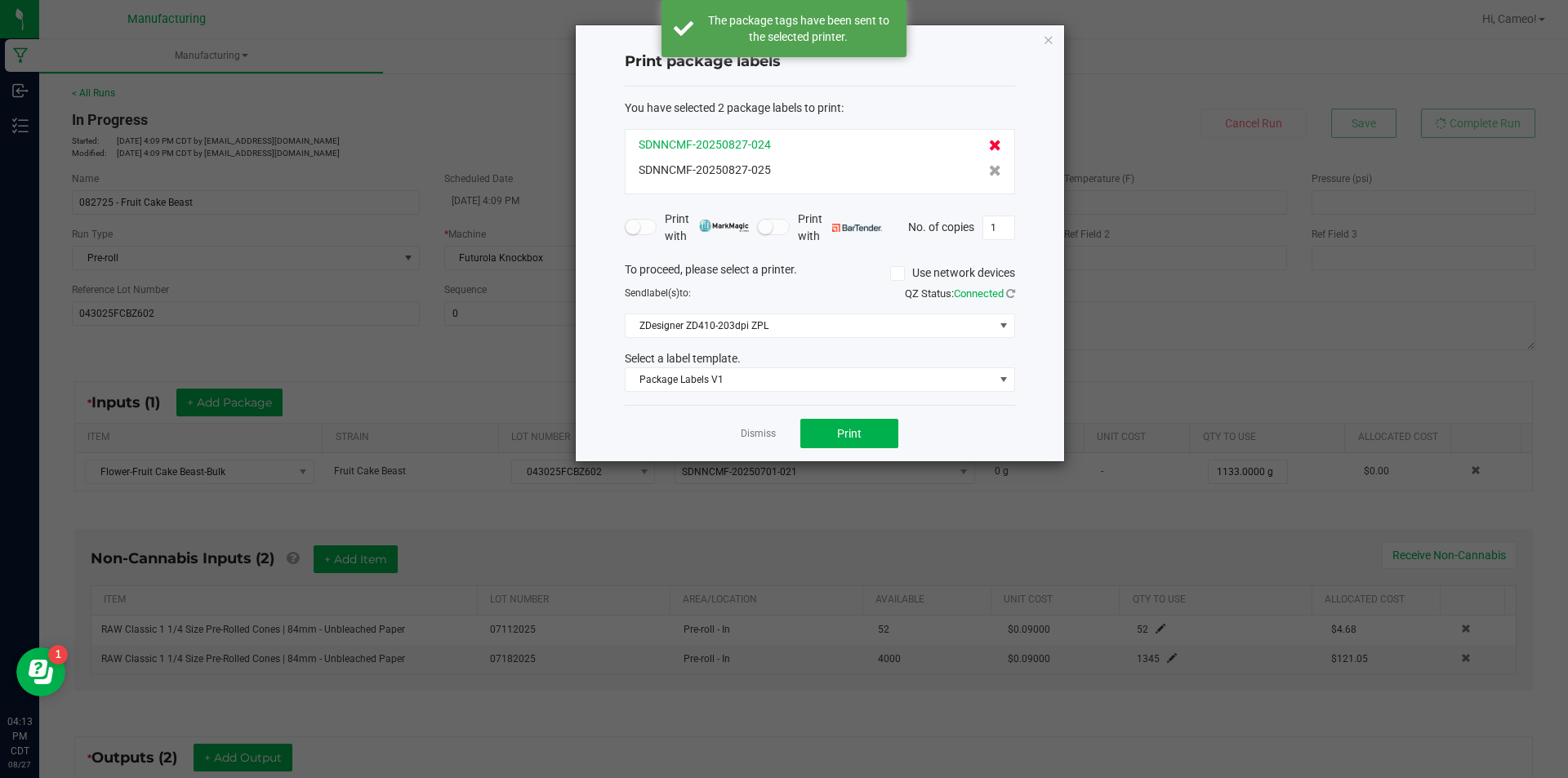
click at [988, 150] on icon at bounding box center [994, 145] width 12 height 11
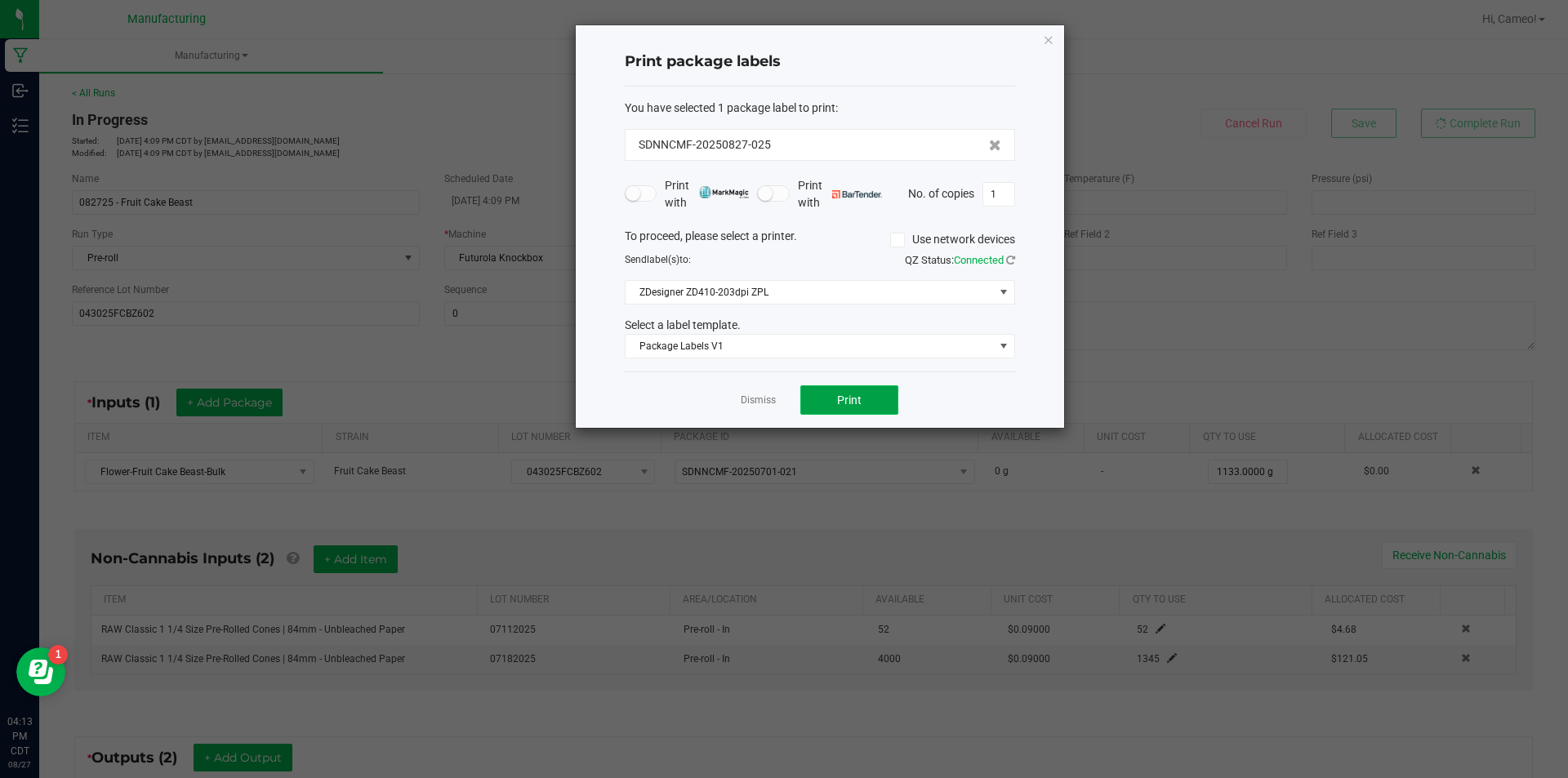
click at [839, 396] on span "Print" at bounding box center [849, 400] width 25 height 13
click at [746, 400] on link "Dismiss" at bounding box center [758, 400] width 35 height 14
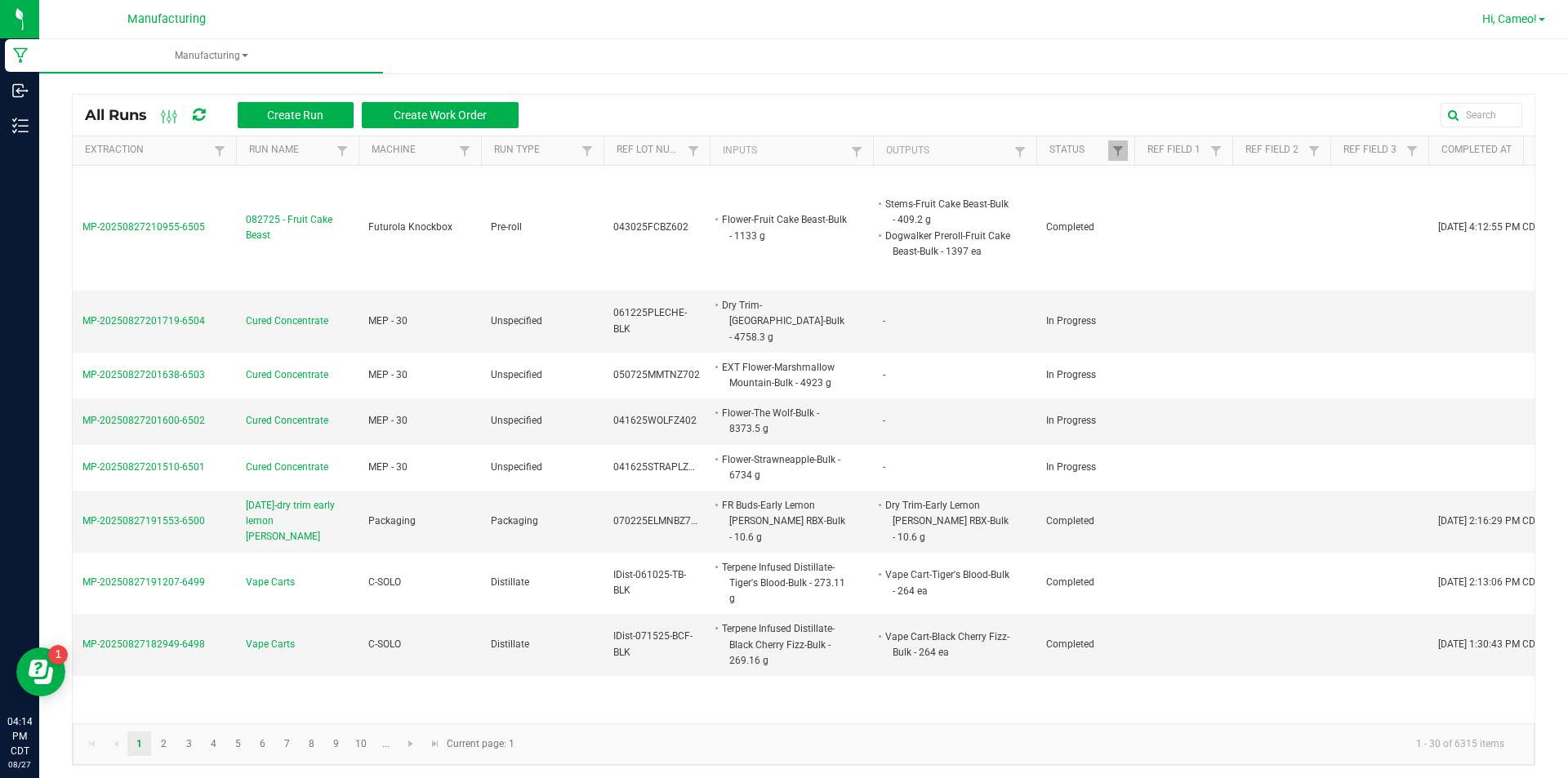
click at [1530, 25] on span "Hi, Cameo!" at bounding box center [1509, 18] width 54 height 13
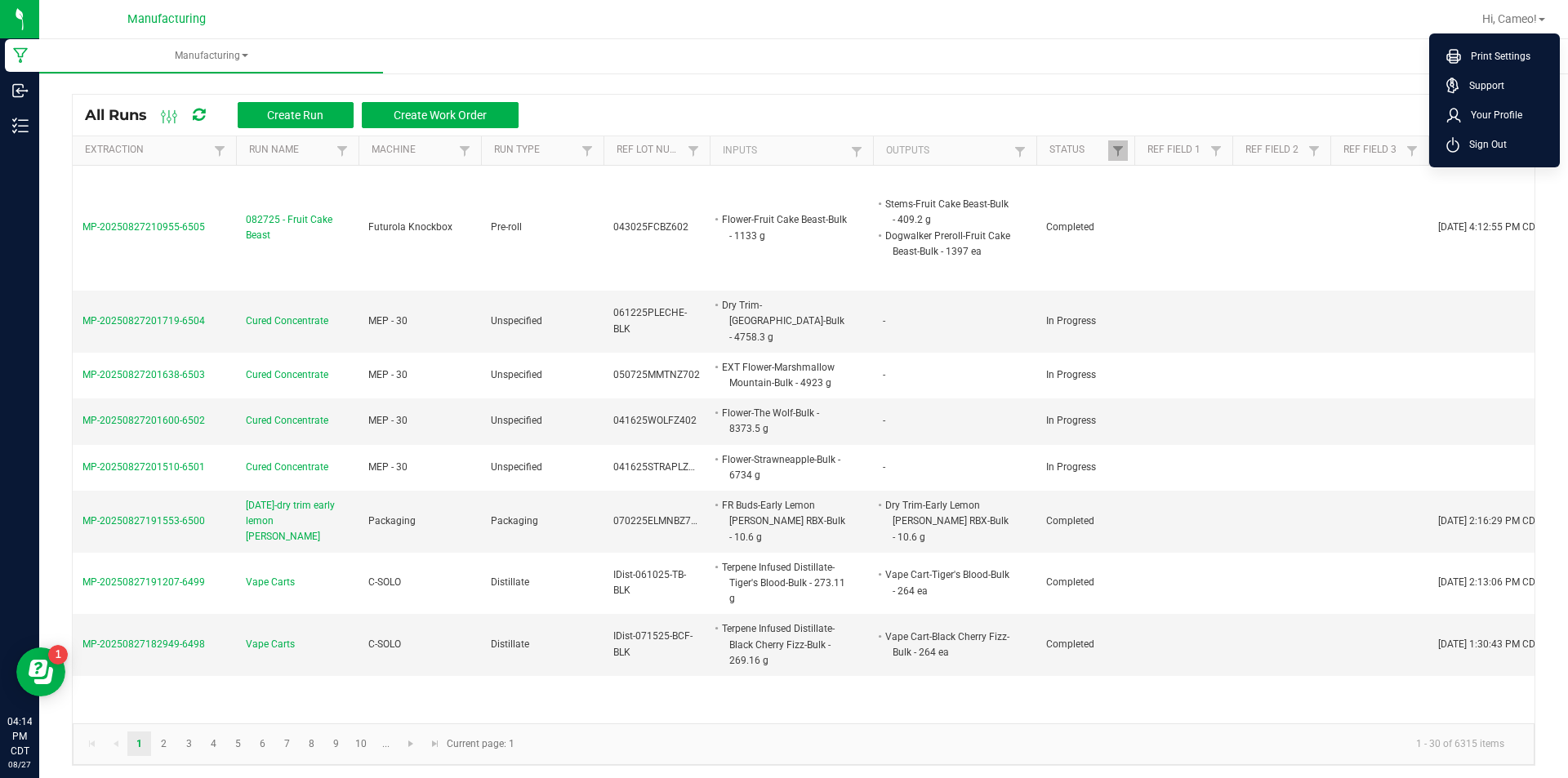
click at [1505, 144] on span "Sign Out" at bounding box center [1482, 145] width 47 height 17
